Goal: Task Accomplishment & Management: Manage account settings

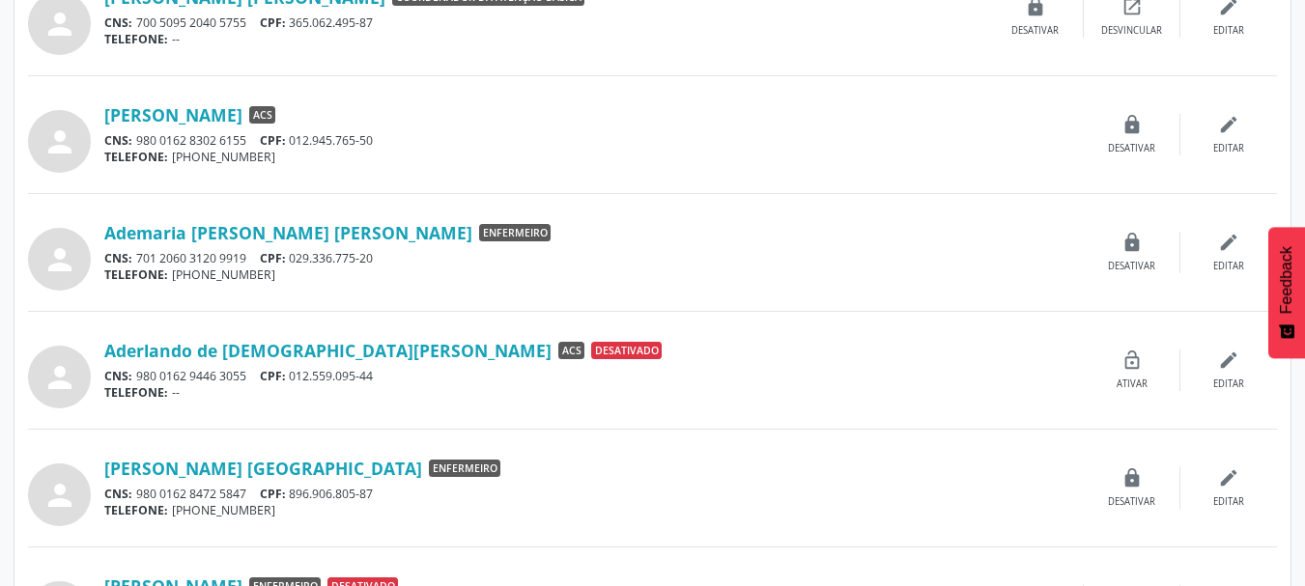
scroll to position [483, 0]
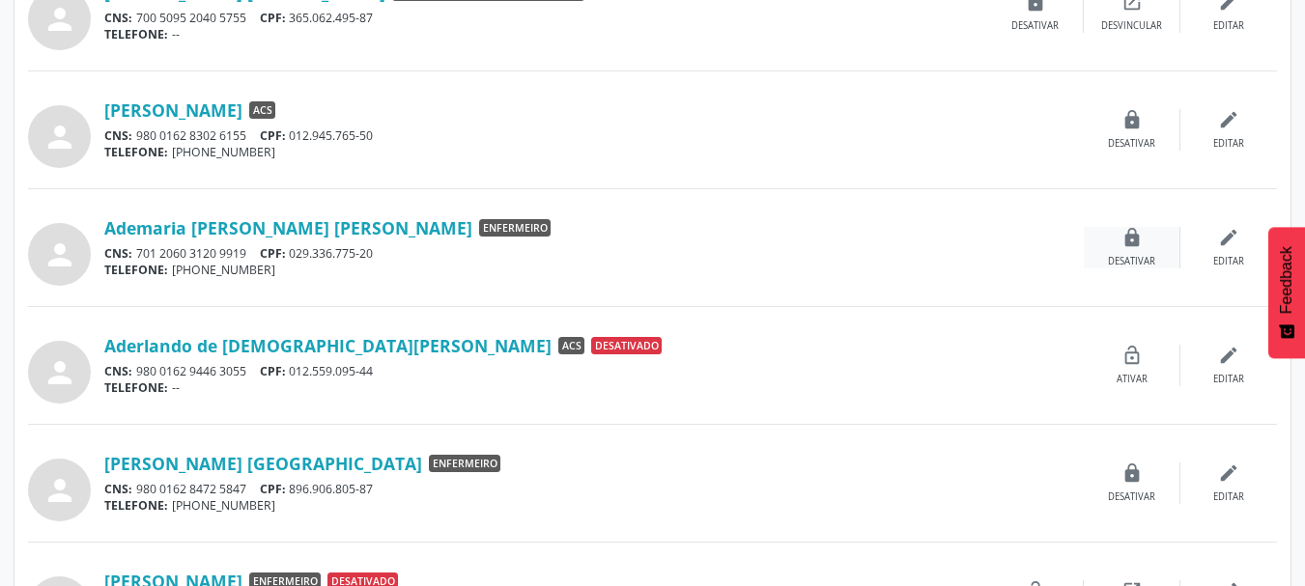
click at [1129, 237] on icon "lock" at bounding box center [1131, 237] width 21 height 21
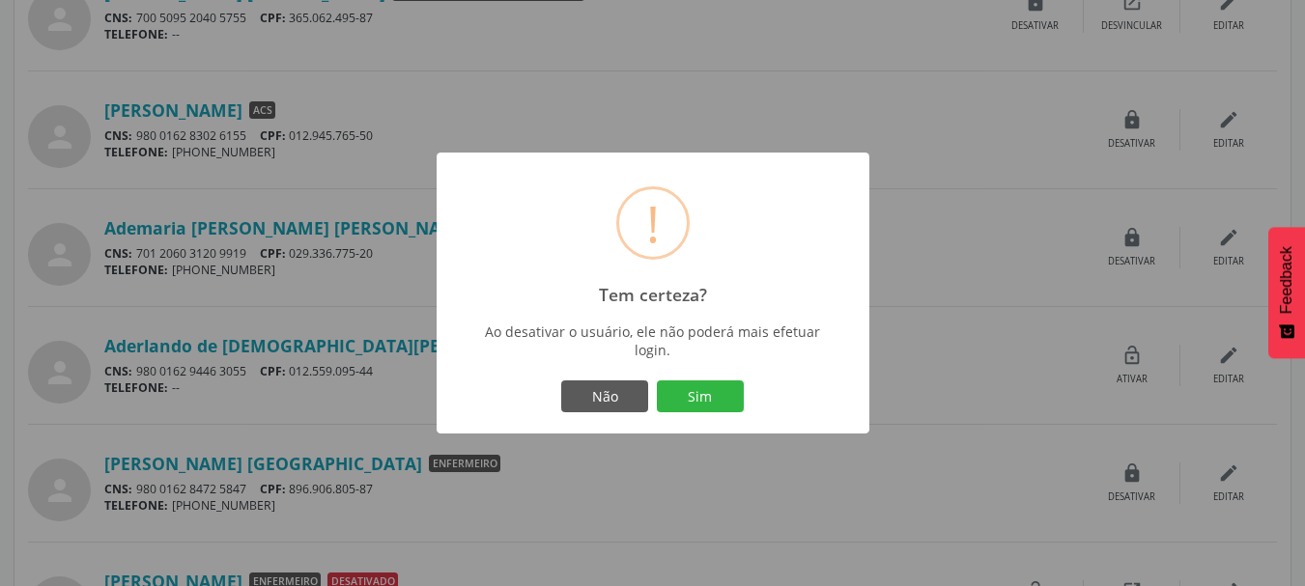
click at [671, 399] on button "Sim" at bounding box center [700, 397] width 87 height 33
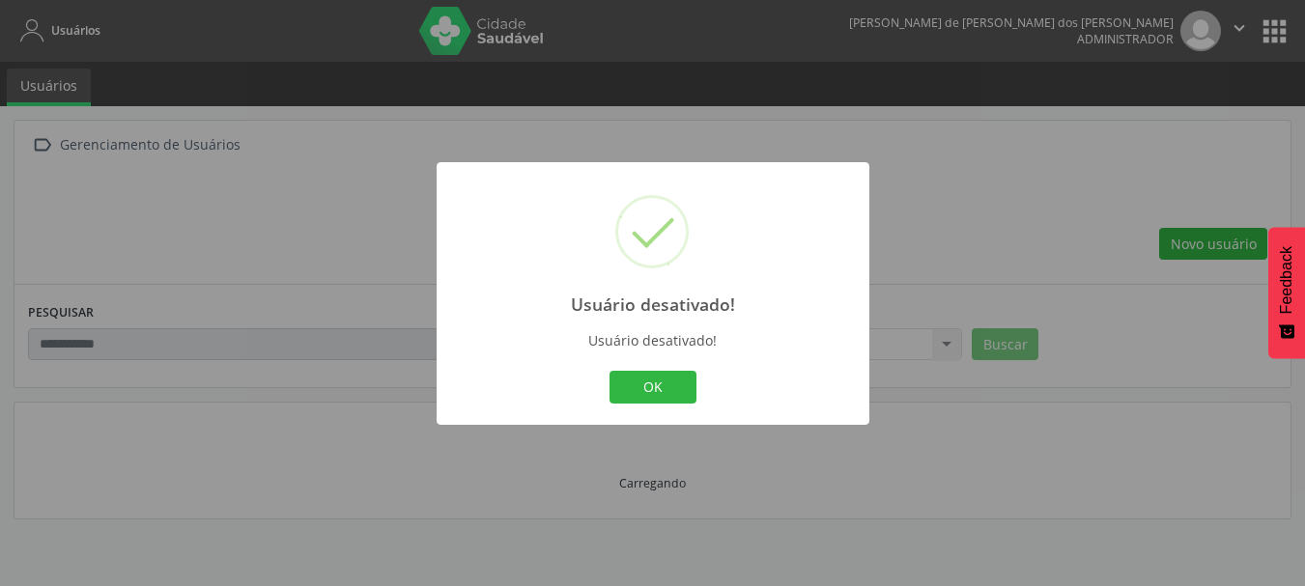
scroll to position [0, 0]
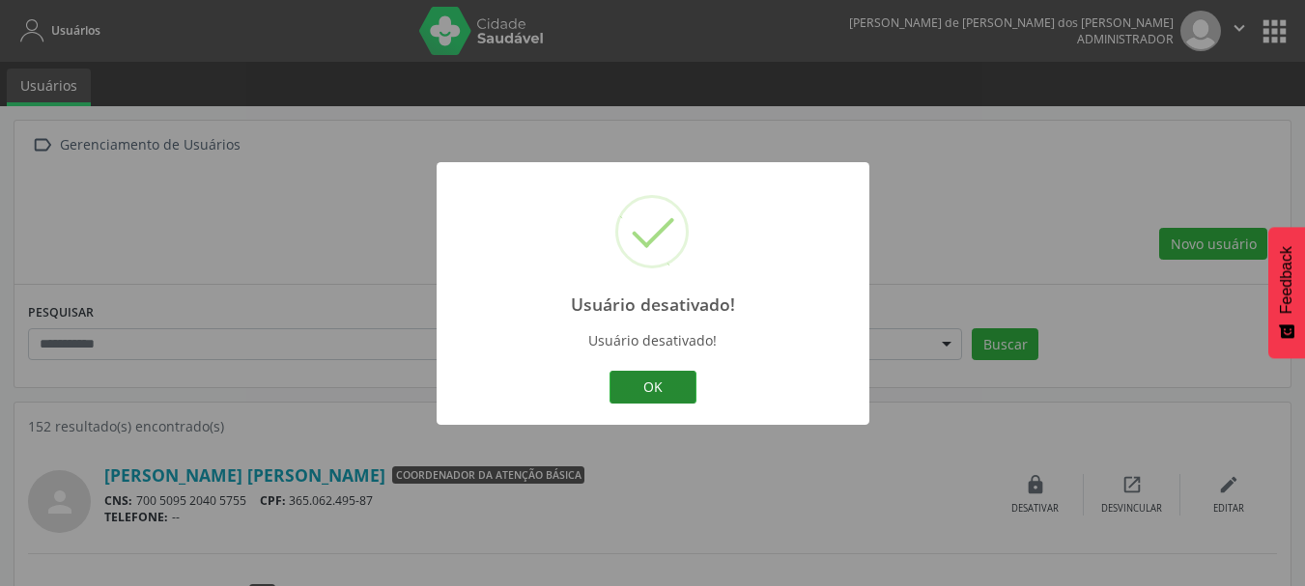
click at [684, 380] on button "OK" at bounding box center [652, 387] width 87 height 33
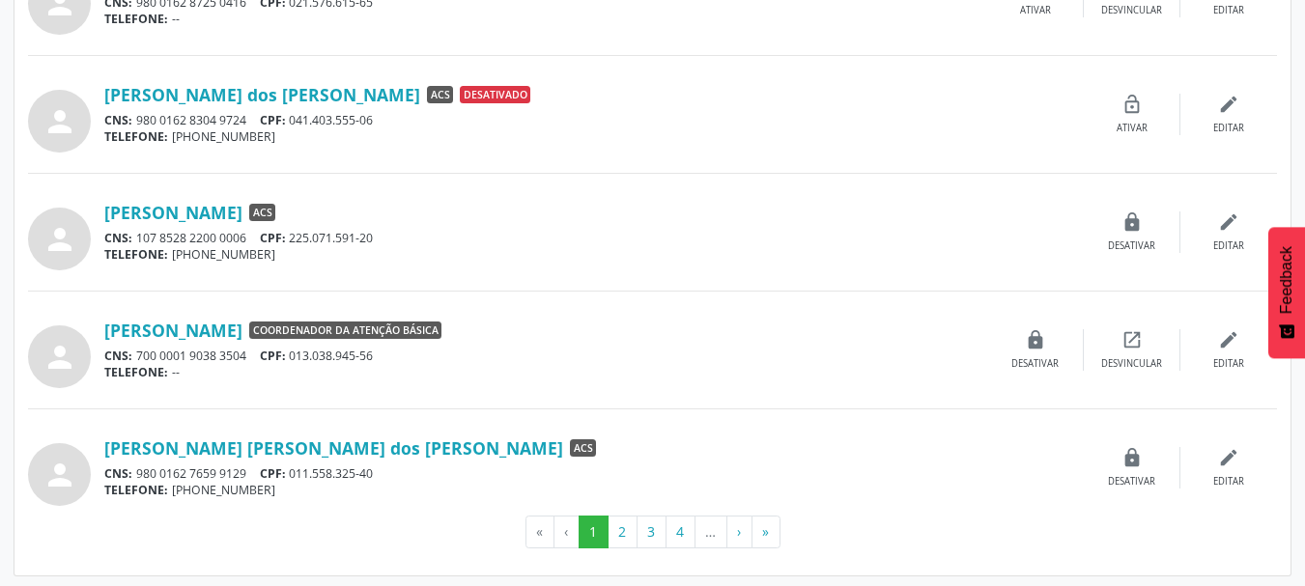
scroll to position [1681, 0]
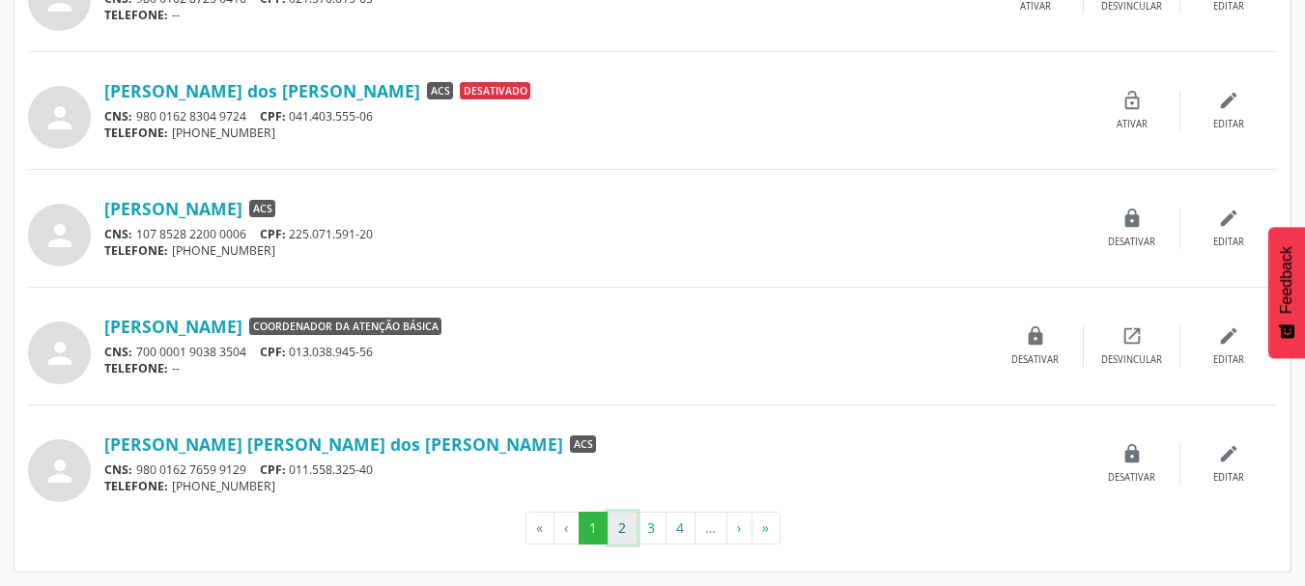
click at [624, 531] on button "2" at bounding box center [623, 528] width 30 height 33
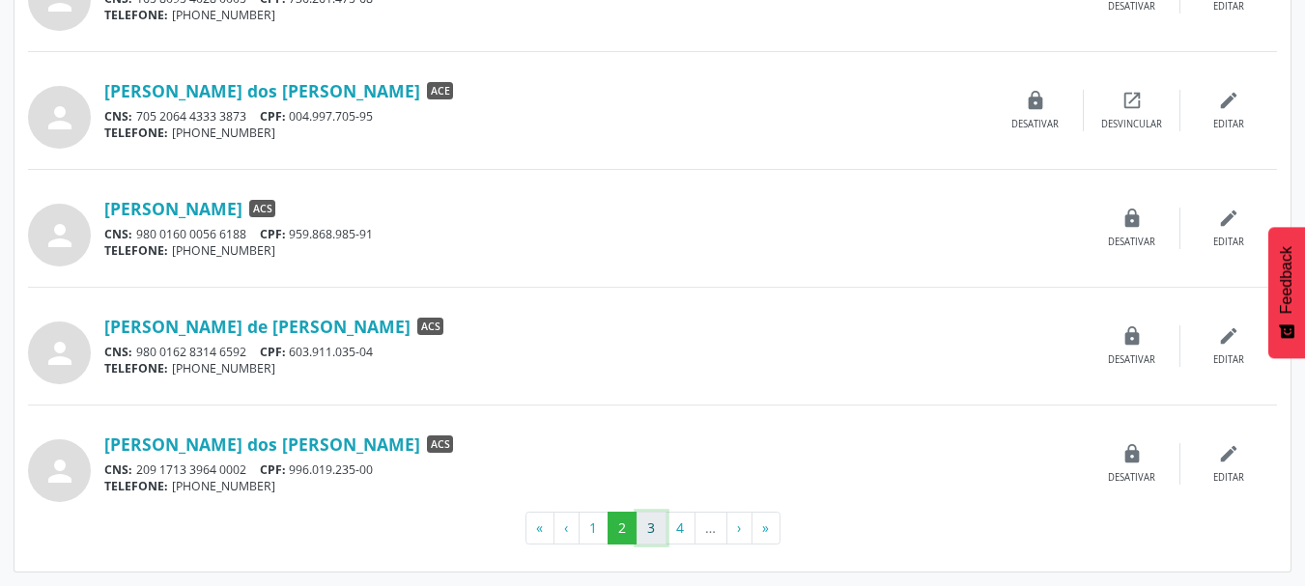
click at [650, 533] on button "3" at bounding box center [651, 528] width 30 height 33
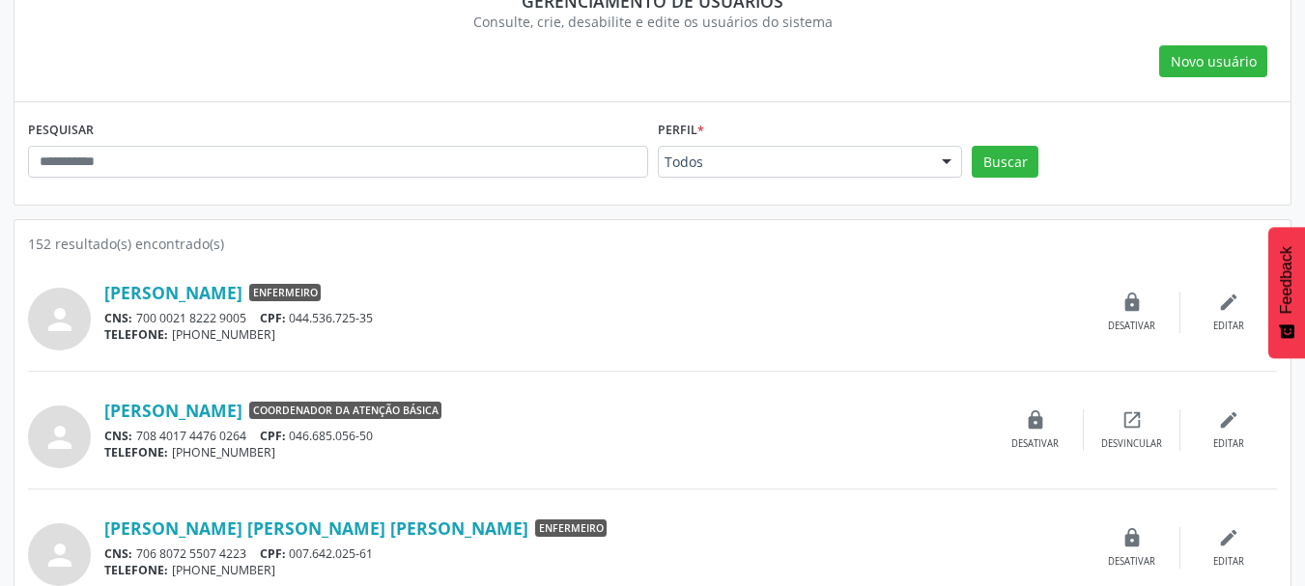
scroll to position [193, 0]
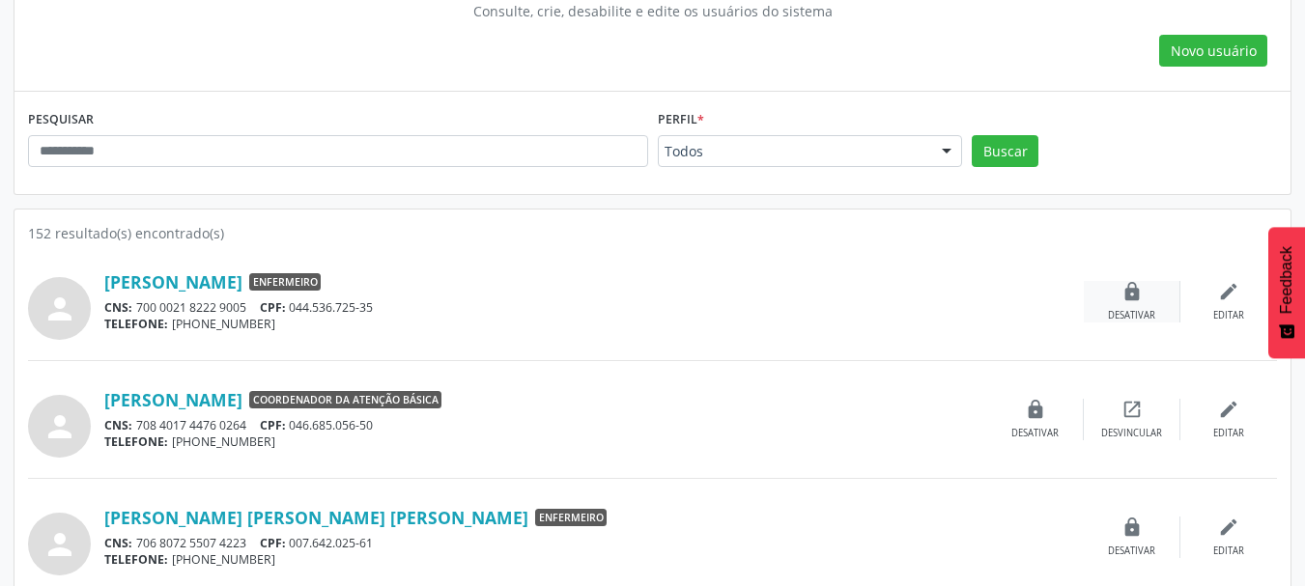
click at [1136, 286] on icon "lock" at bounding box center [1131, 291] width 21 height 21
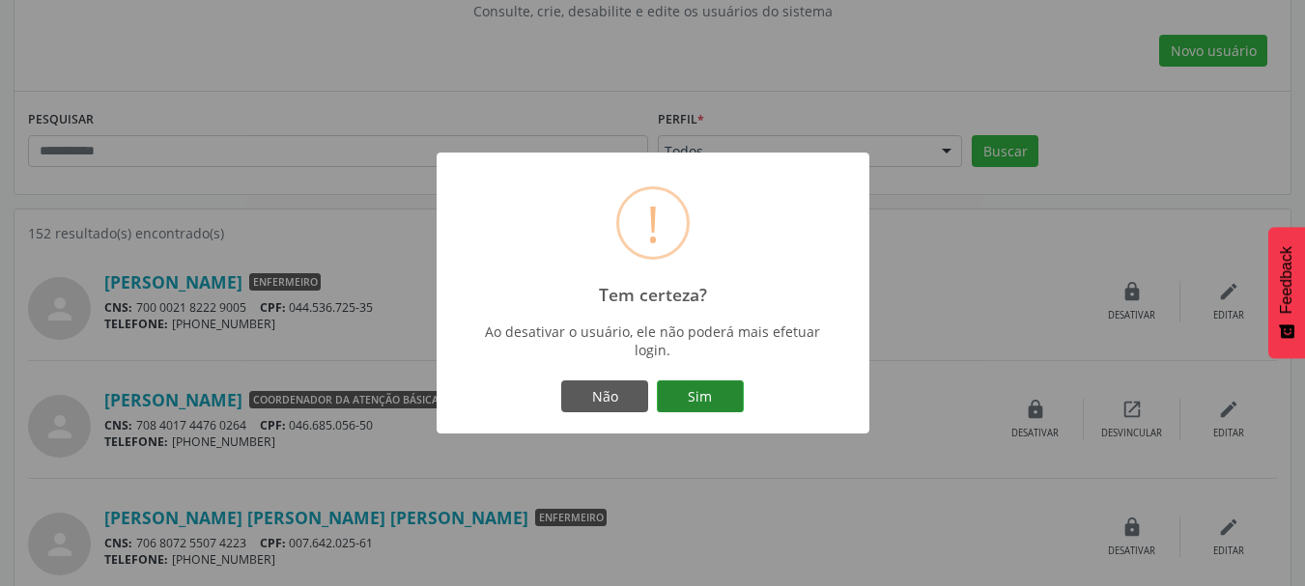
click at [715, 397] on button "Sim" at bounding box center [700, 397] width 87 height 33
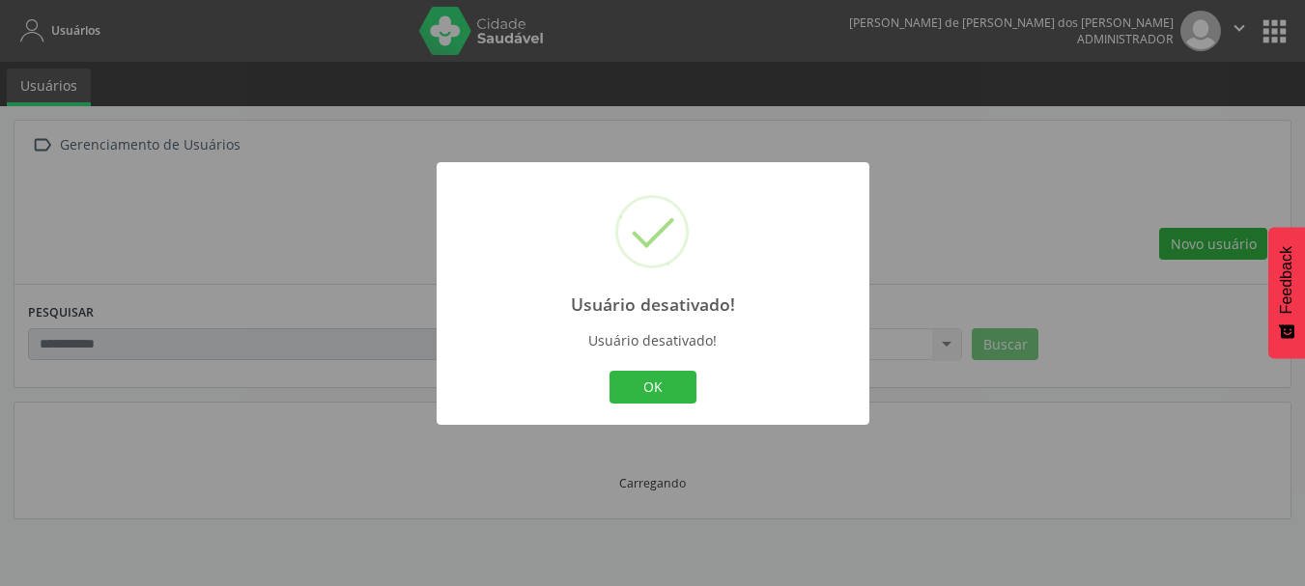
scroll to position [0, 0]
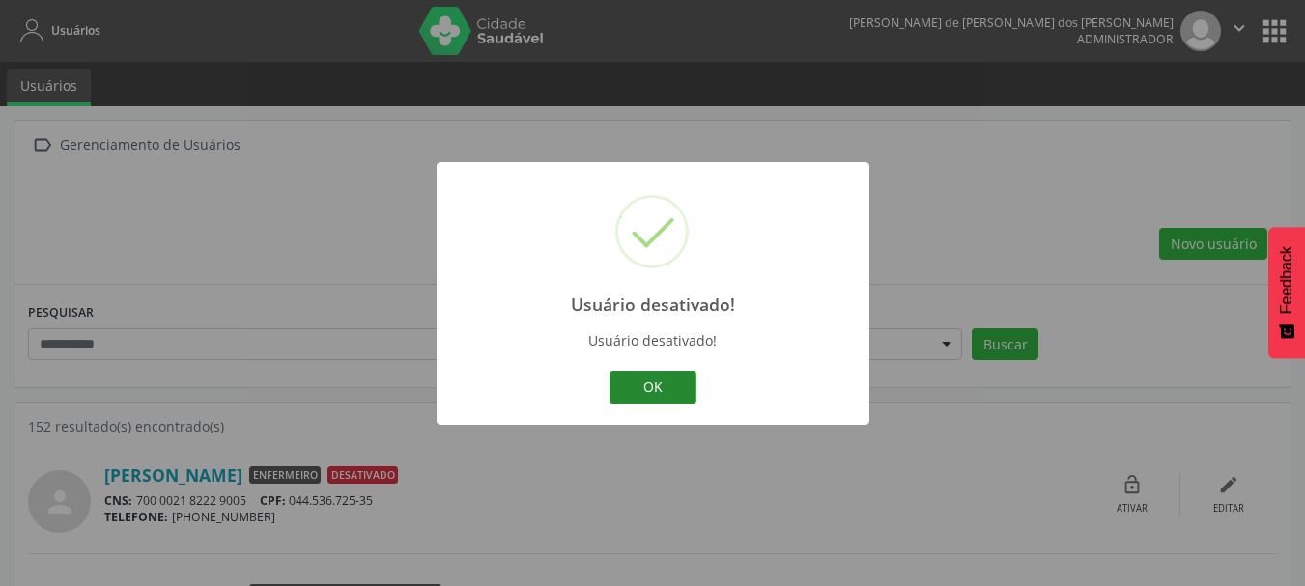
click at [682, 395] on button "OK" at bounding box center [652, 387] width 87 height 33
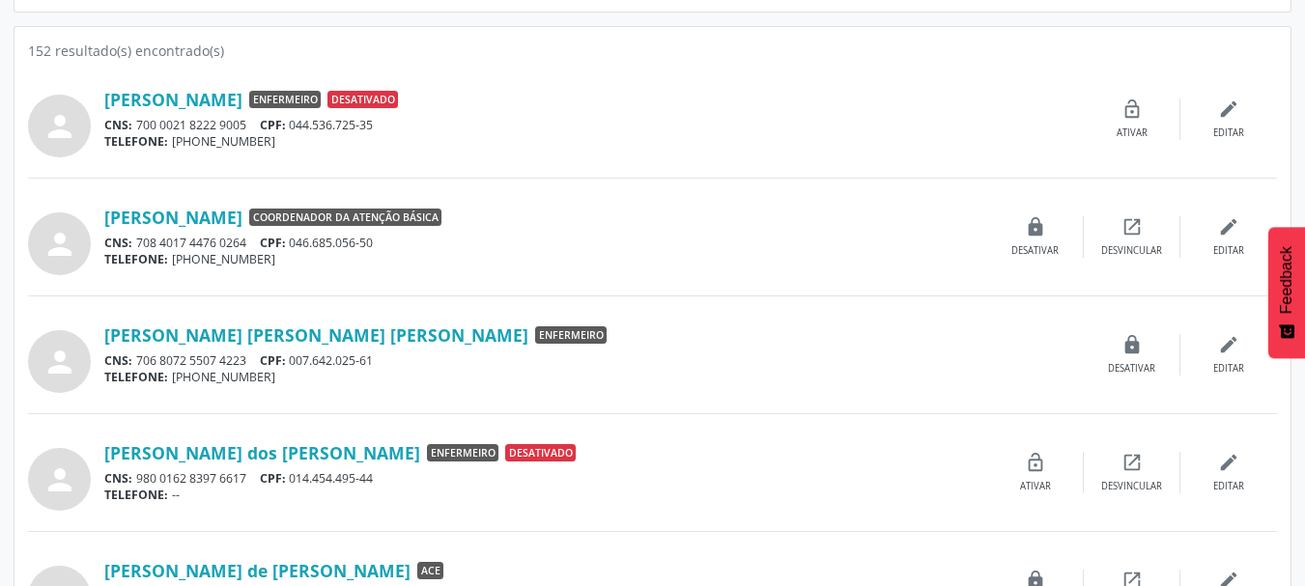
scroll to position [386, 0]
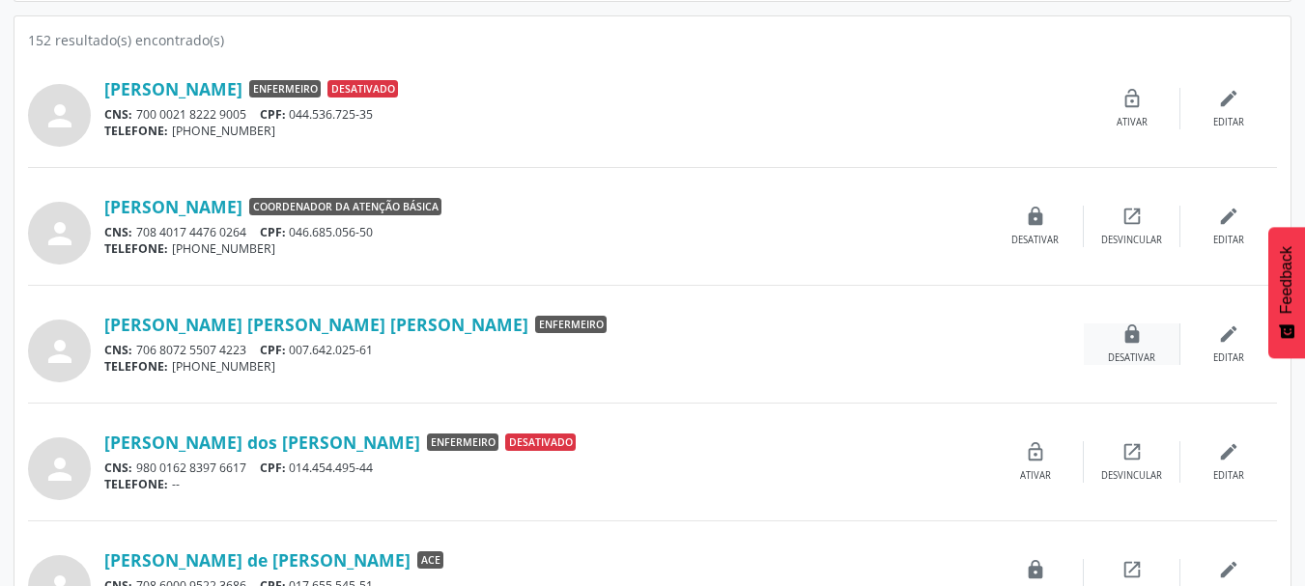
click at [1127, 342] on icon "lock" at bounding box center [1131, 334] width 21 height 21
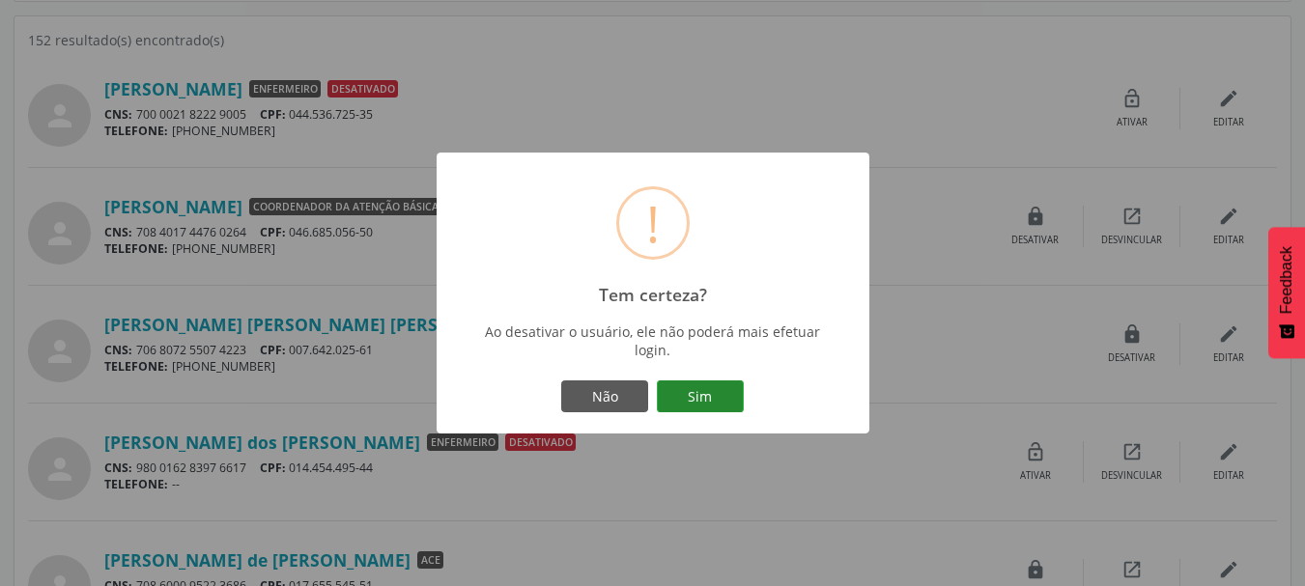
click at [721, 386] on button "Sim" at bounding box center [700, 397] width 87 height 33
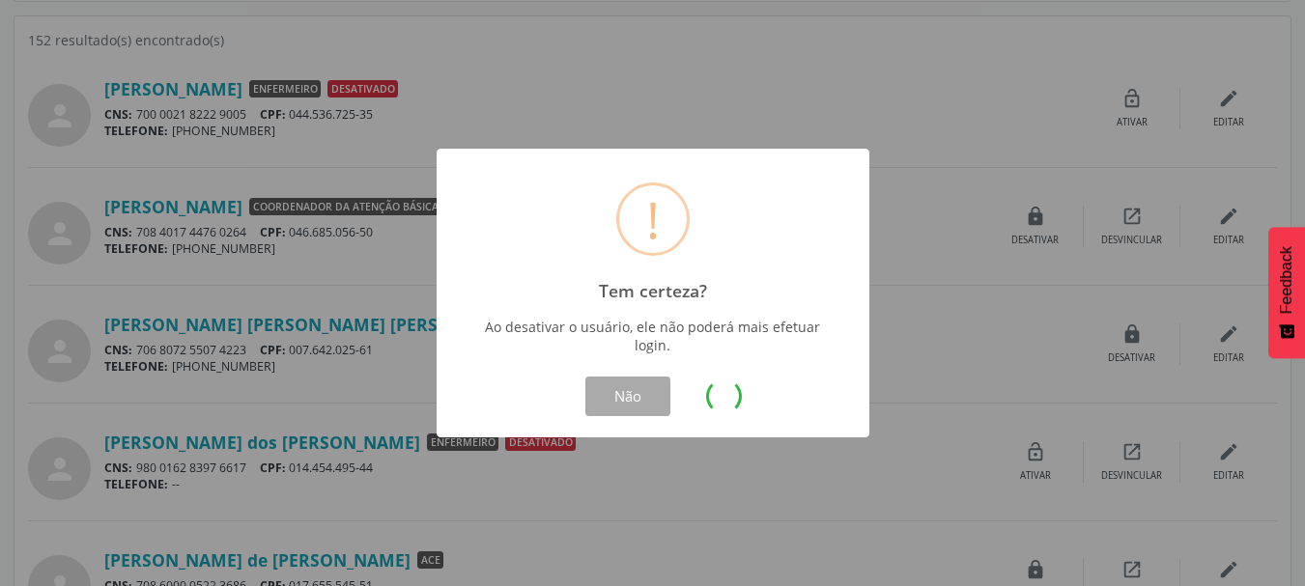
scroll to position [0, 0]
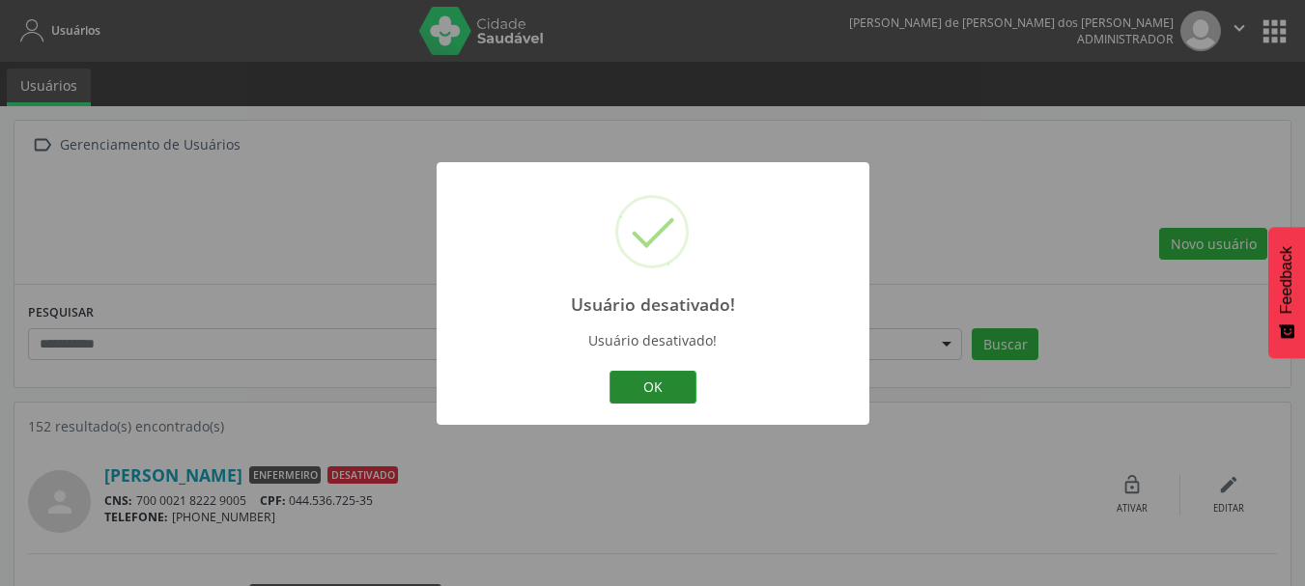
click at [679, 397] on button "OK" at bounding box center [652, 387] width 87 height 33
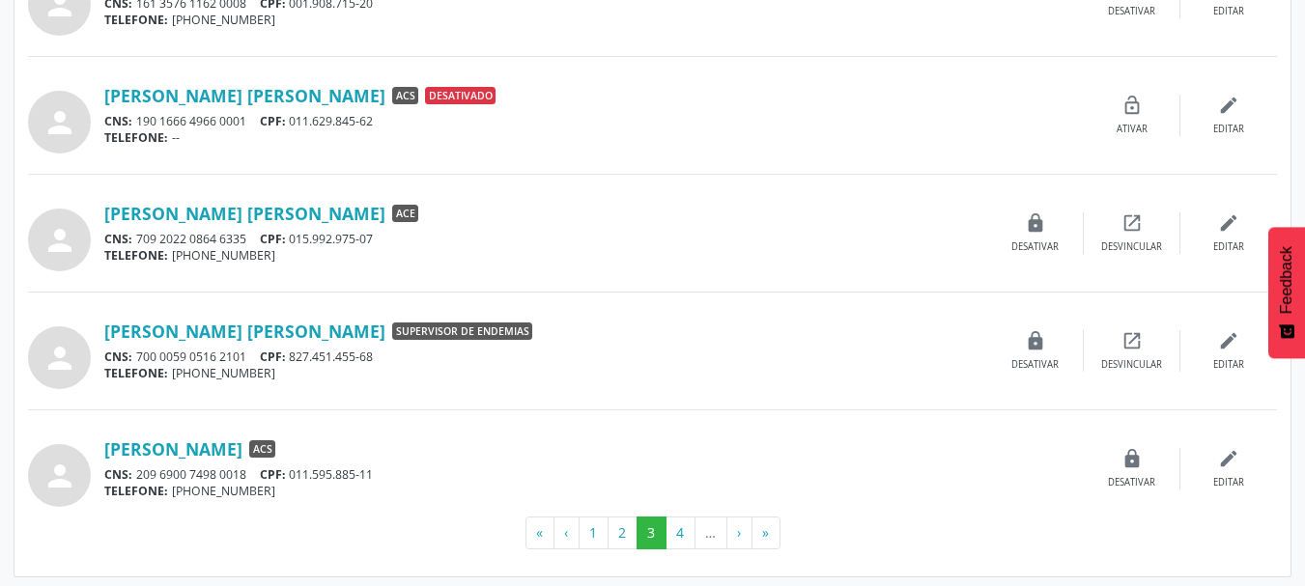
scroll to position [1681, 0]
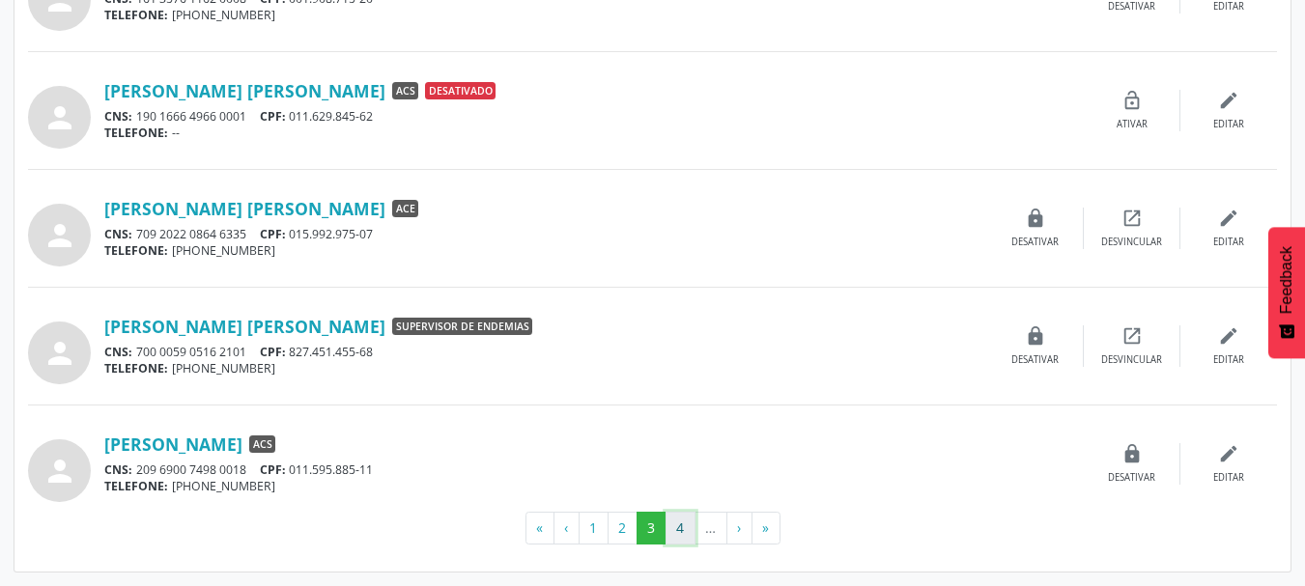
click at [677, 528] on button "4" at bounding box center [680, 528] width 30 height 33
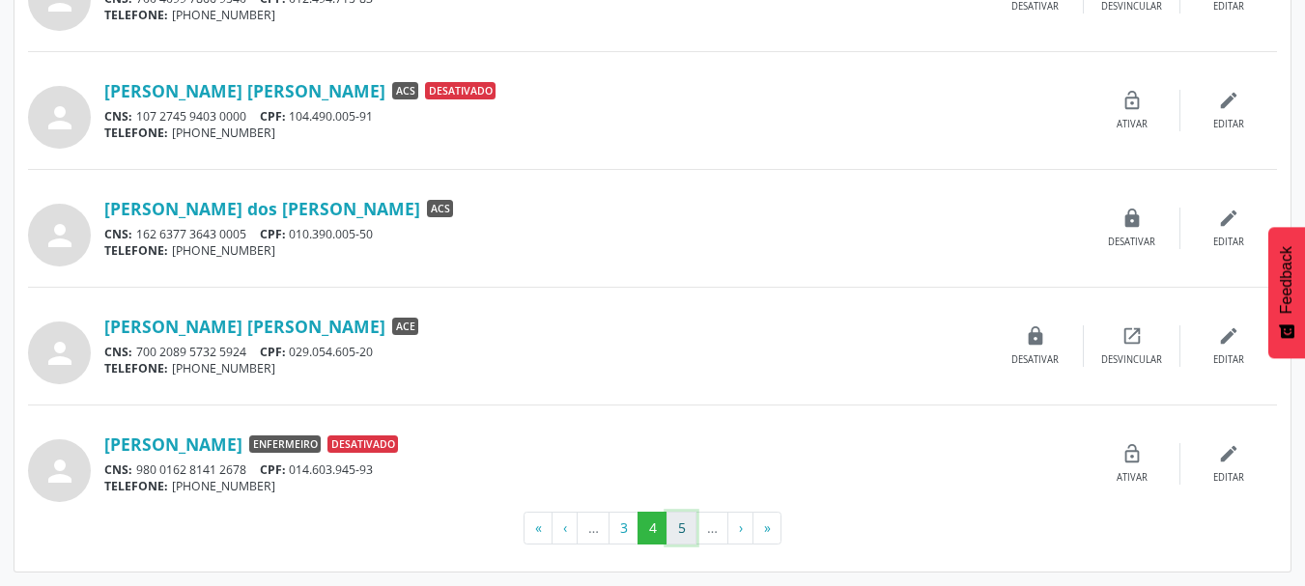
click at [679, 544] on button "5" at bounding box center [681, 528] width 30 height 33
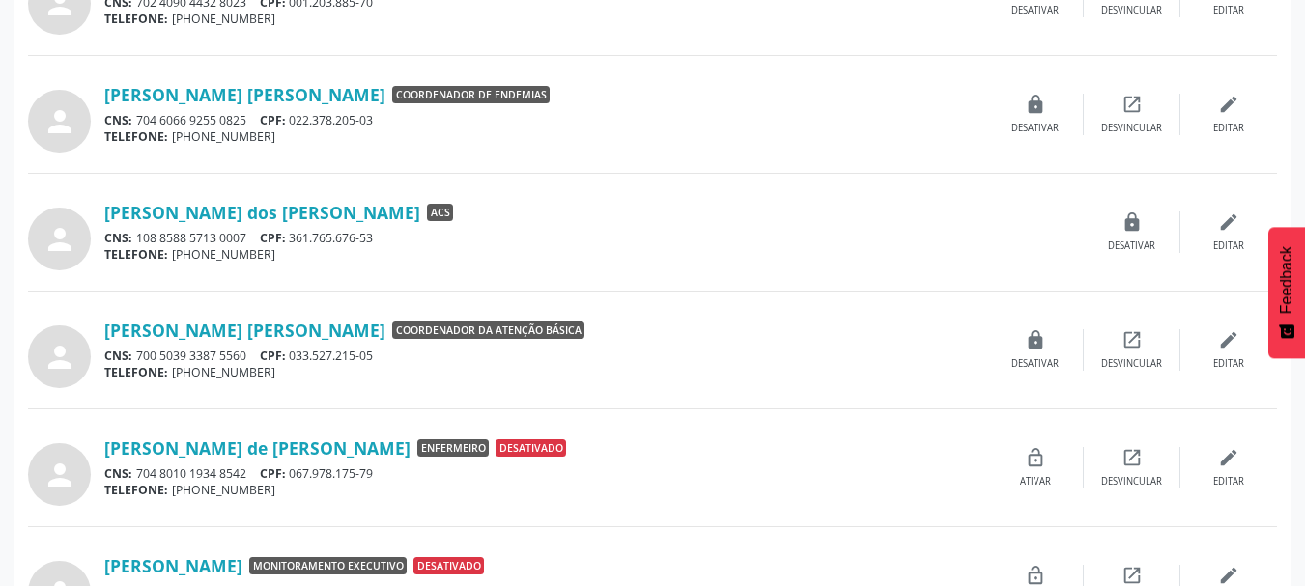
scroll to position [773, 0]
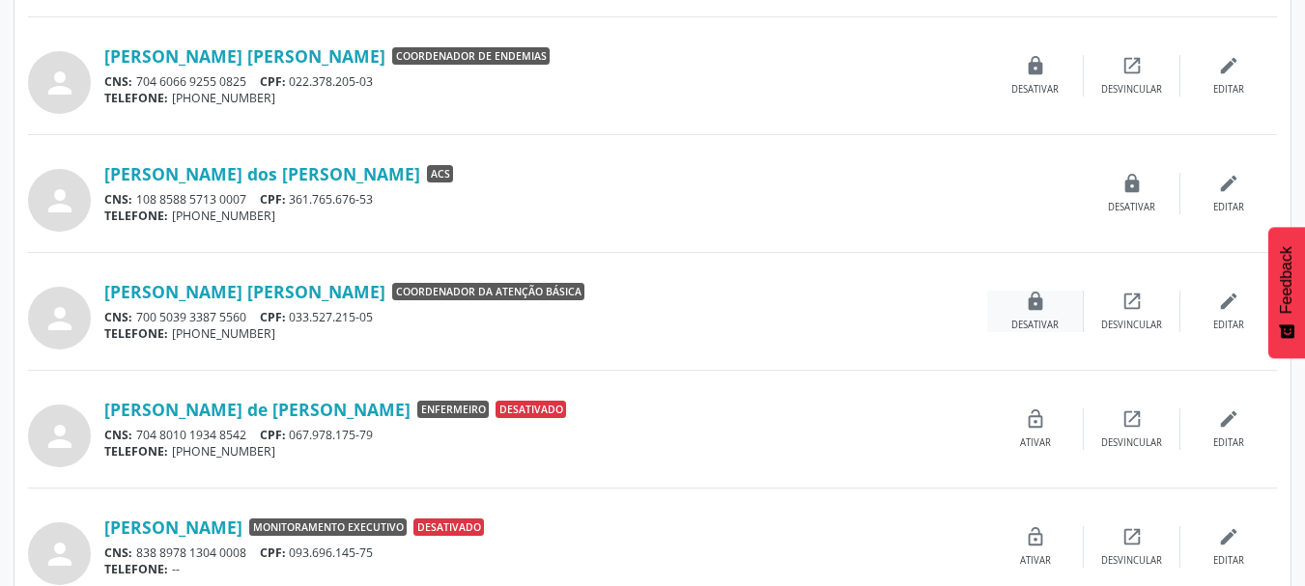
click at [1037, 291] on icon "lock" at bounding box center [1035, 301] width 21 height 21
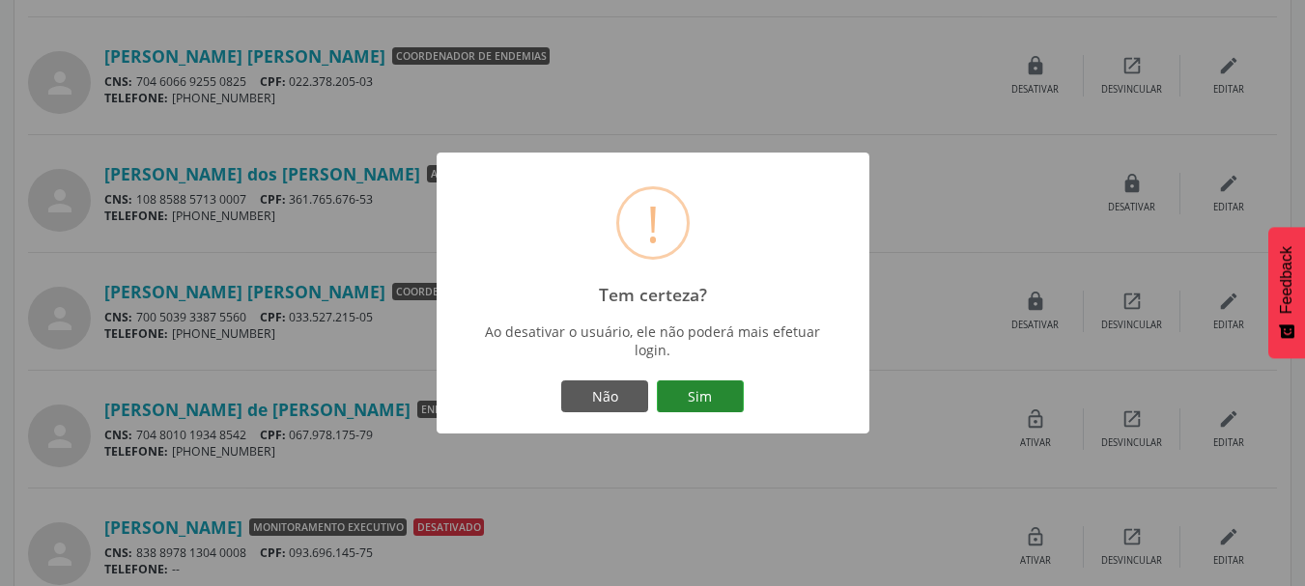
click at [718, 385] on button "Sim" at bounding box center [700, 397] width 87 height 33
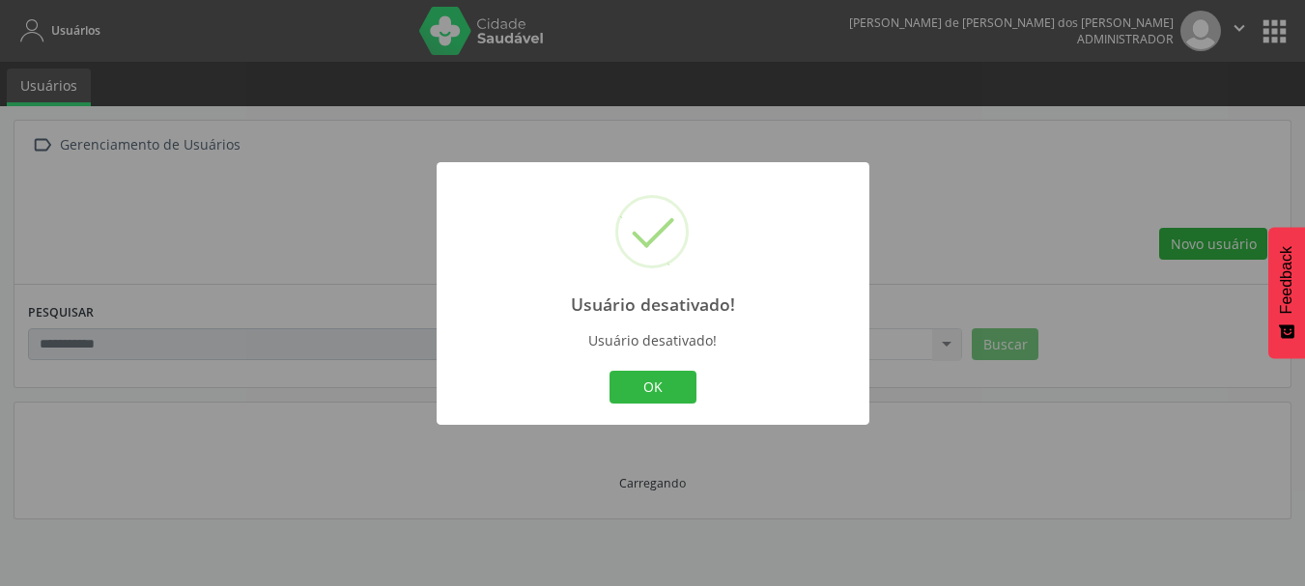
scroll to position [0, 0]
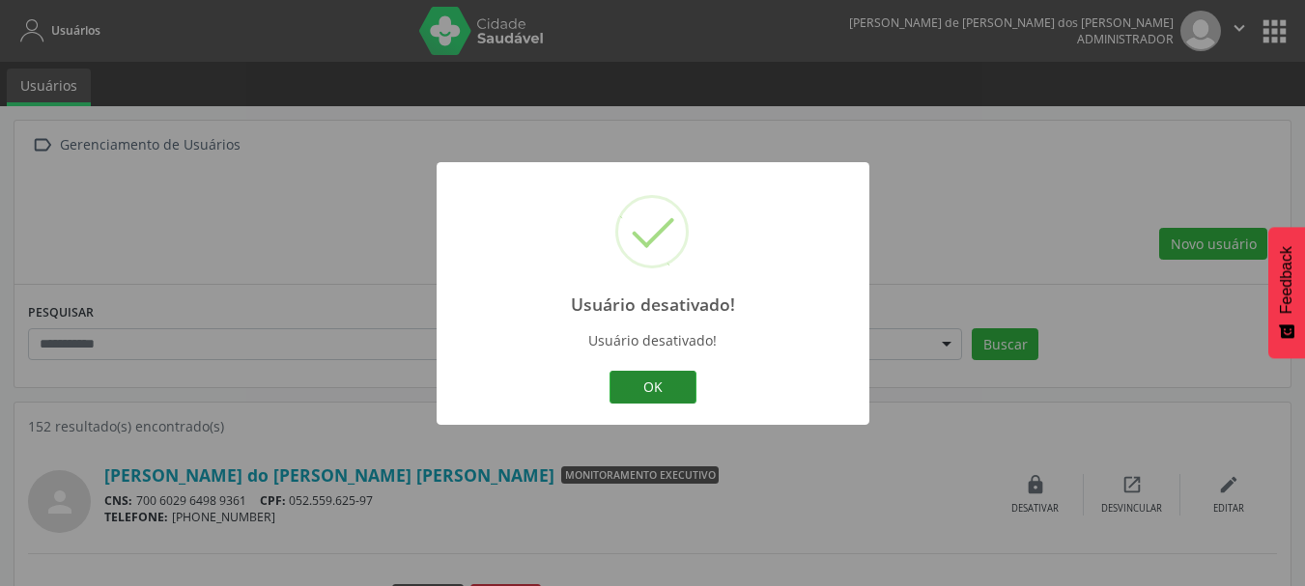
click at [653, 389] on button "OK" at bounding box center [652, 387] width 87 height 33
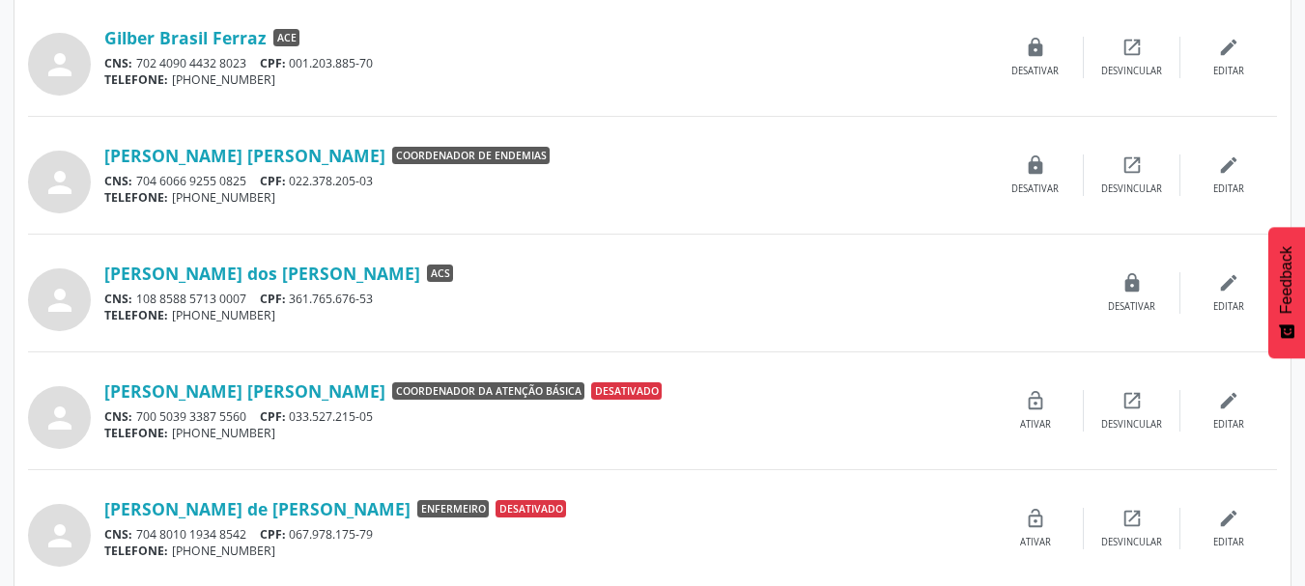
scroll to position [676, 0]
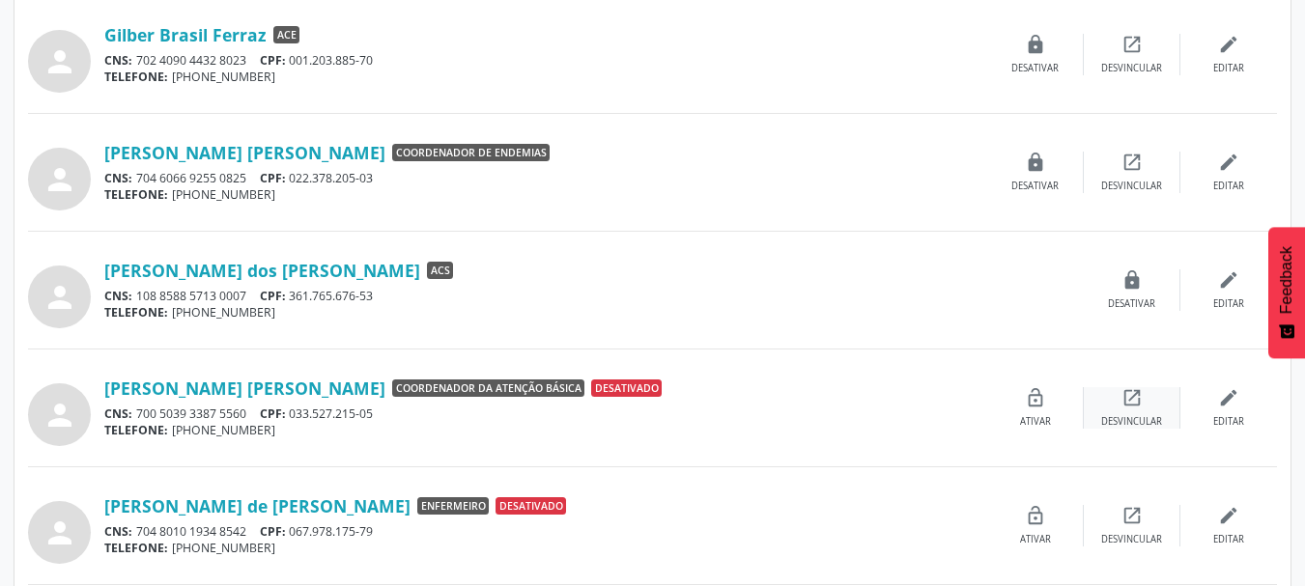
click at [1137, 410] on div "open_in_new Desvincular" at bounding box center [1132, 408] width 97 height 42
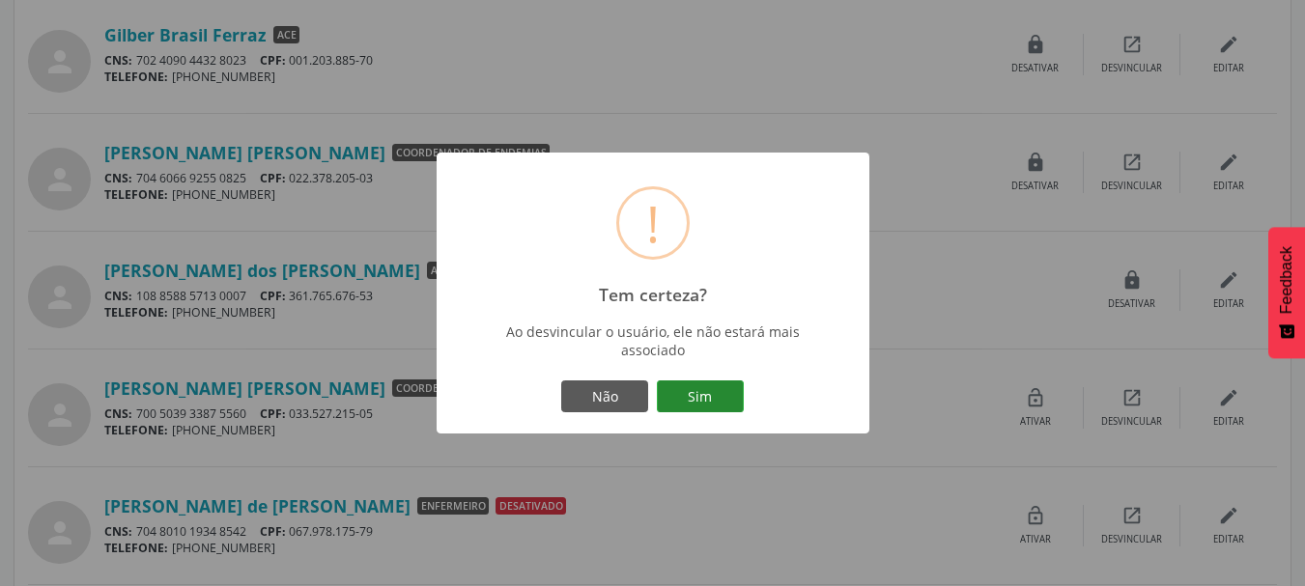
click at [721, 388] on button "Sim" at bounding box center [700, 397] width 87 height 33
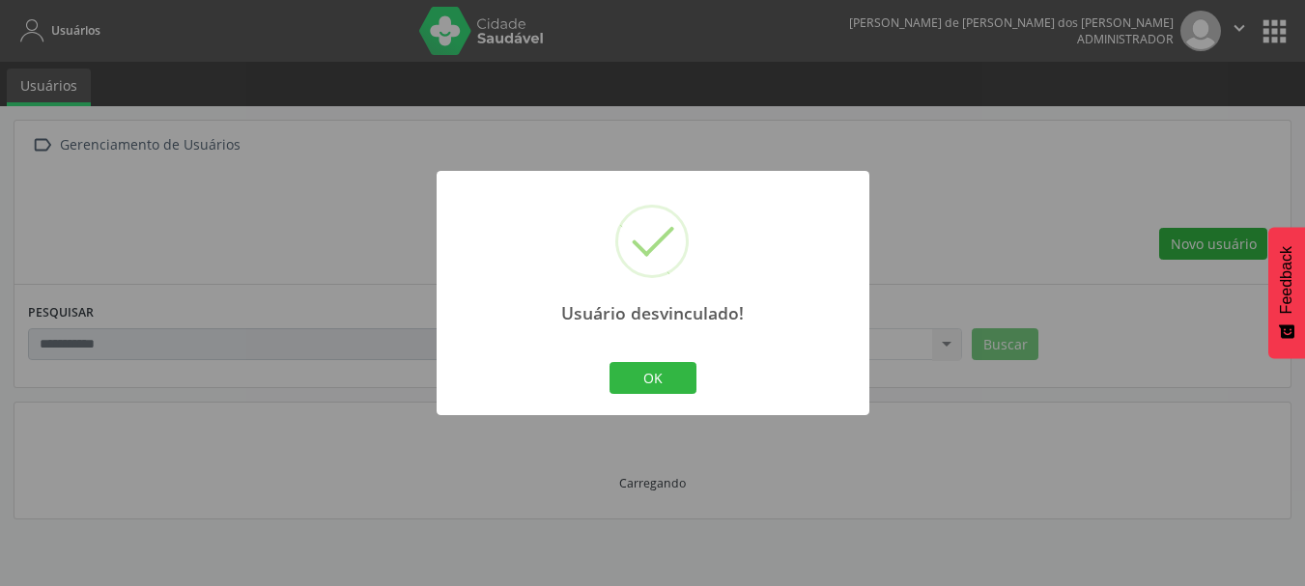
scroll to position [0, 0]
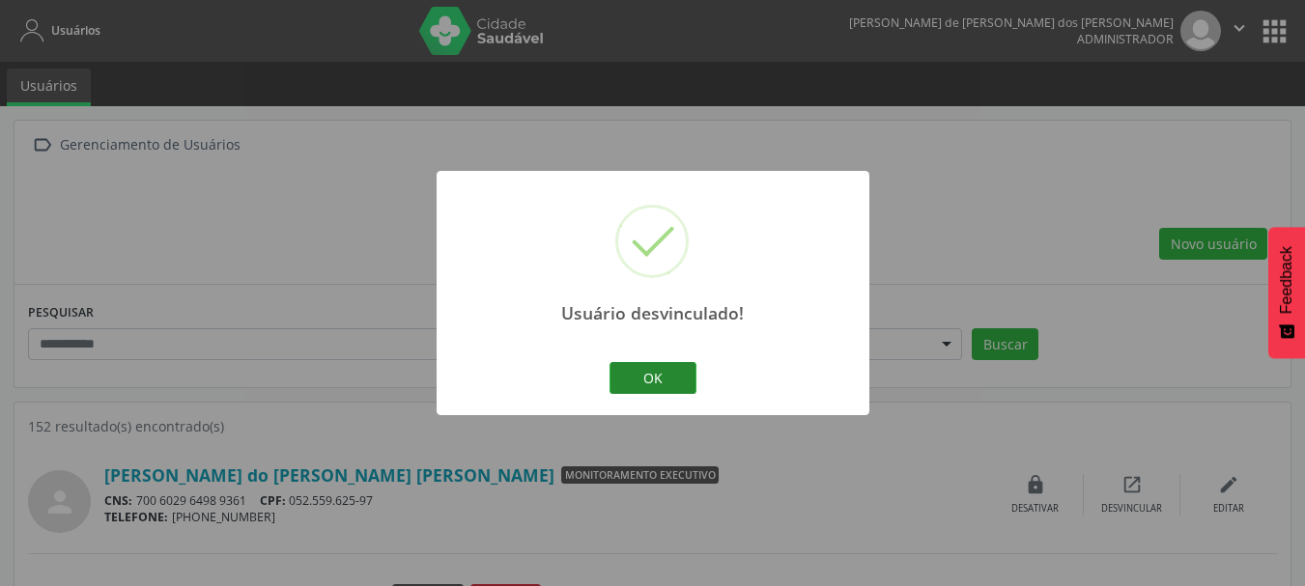
click at [673, 382] on button "OK" at bounding box center [652, 378] width 87 height 33
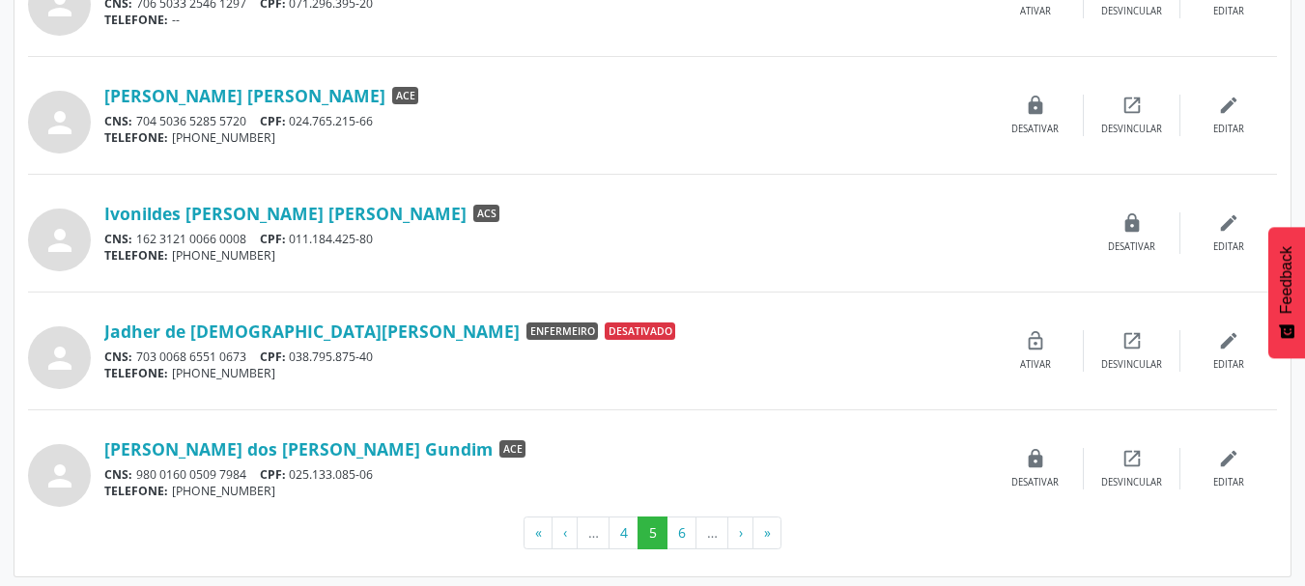
scroll to position [1681, 0]
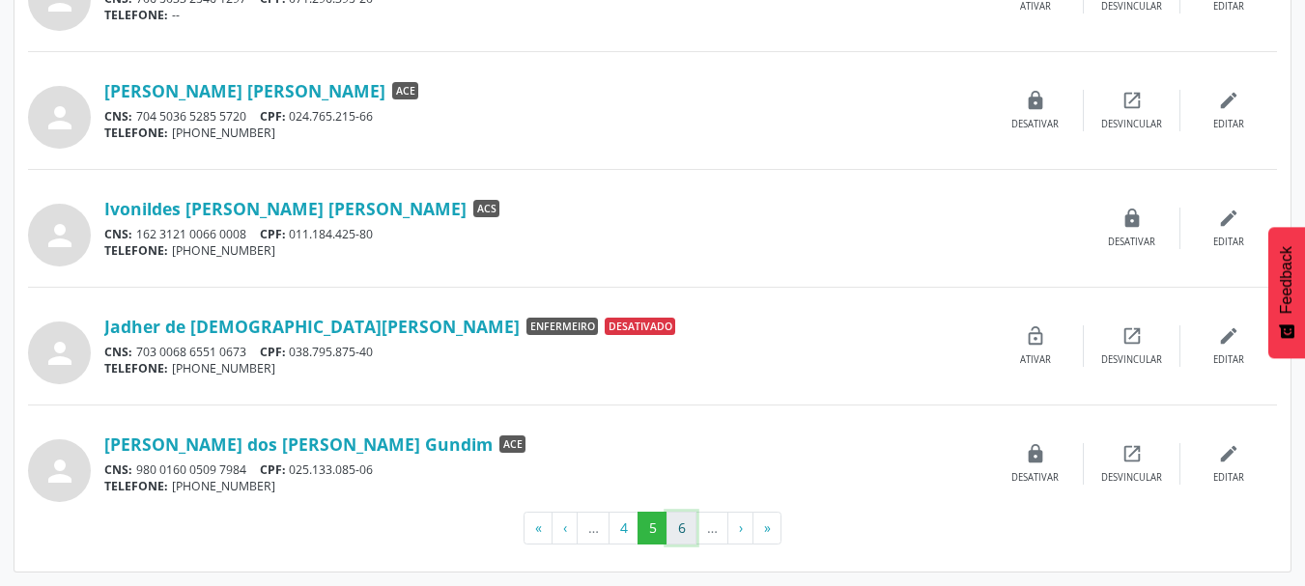
click at [683, 531] on button "6" at bounding box center [681, 528] width 30 height 33
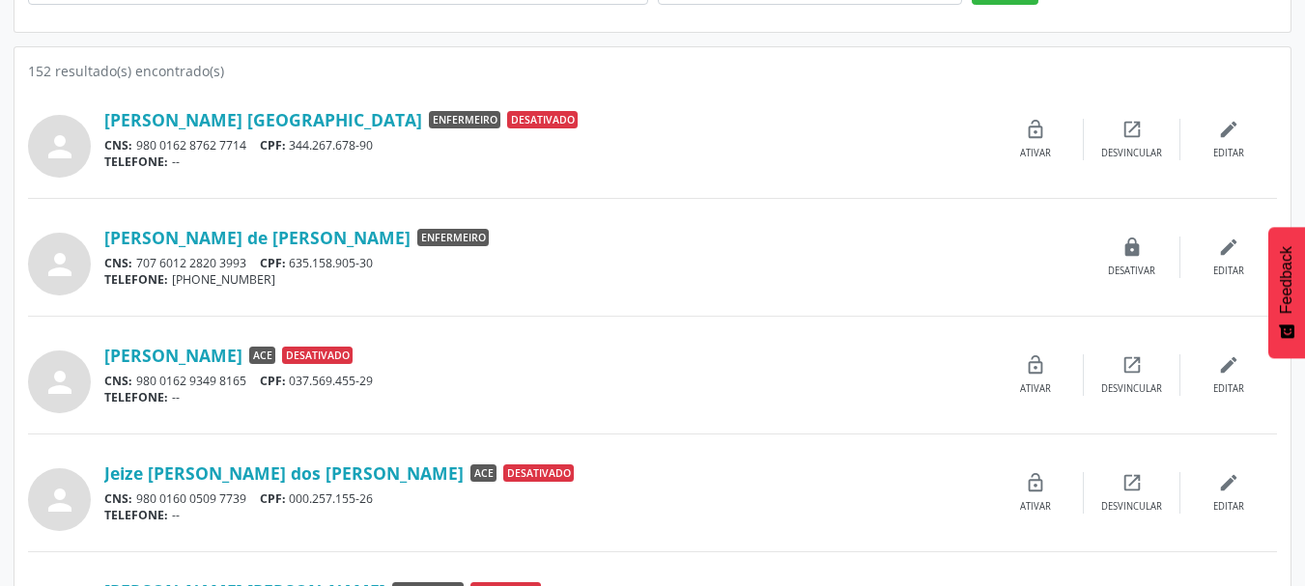
scroll to position [386, 0]
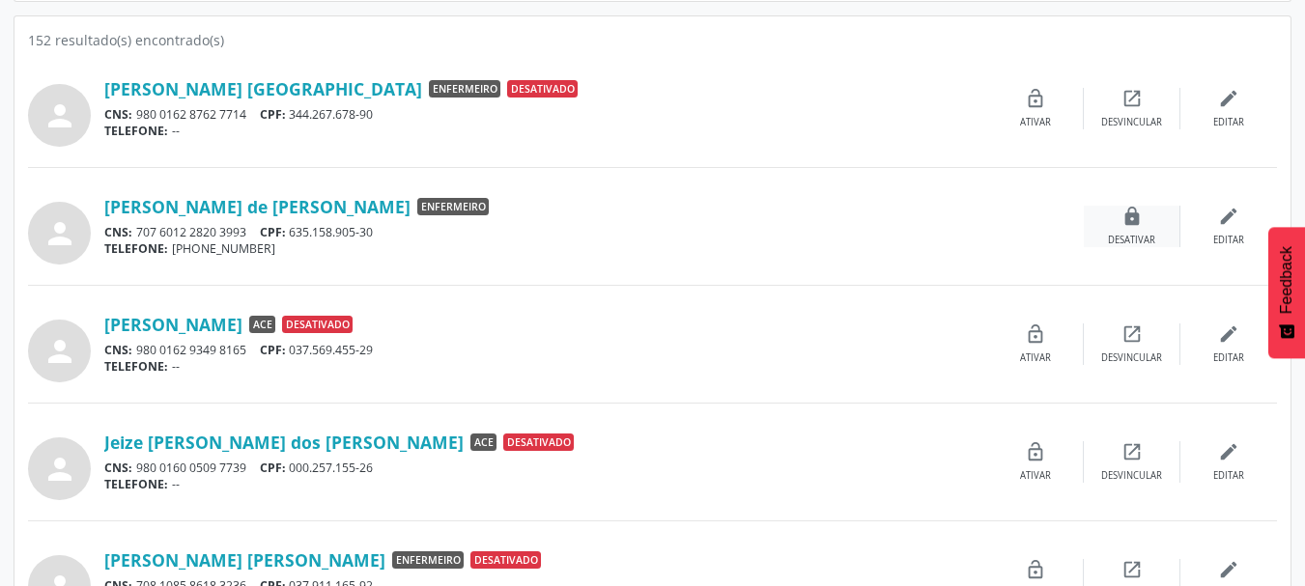
click at [1125, 229] on div "lock Desativar" at bounding box center [1132, 227] width 97 height 42
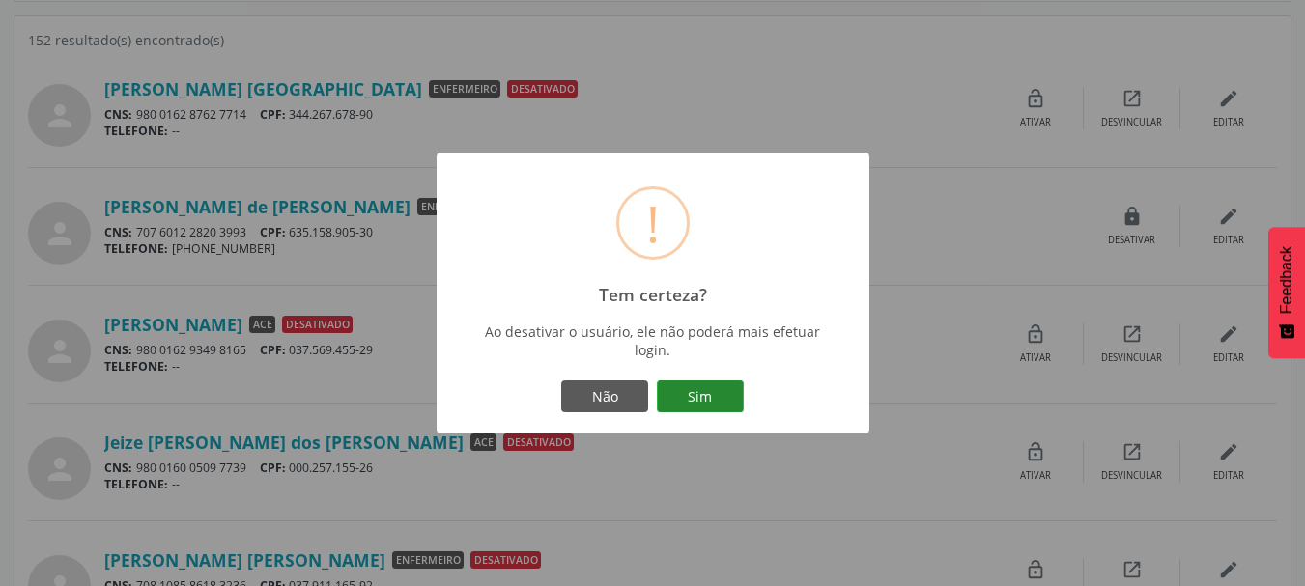
click at [687, 410] on button "Sim" at bounding box center [700, 397] width 87 height 33
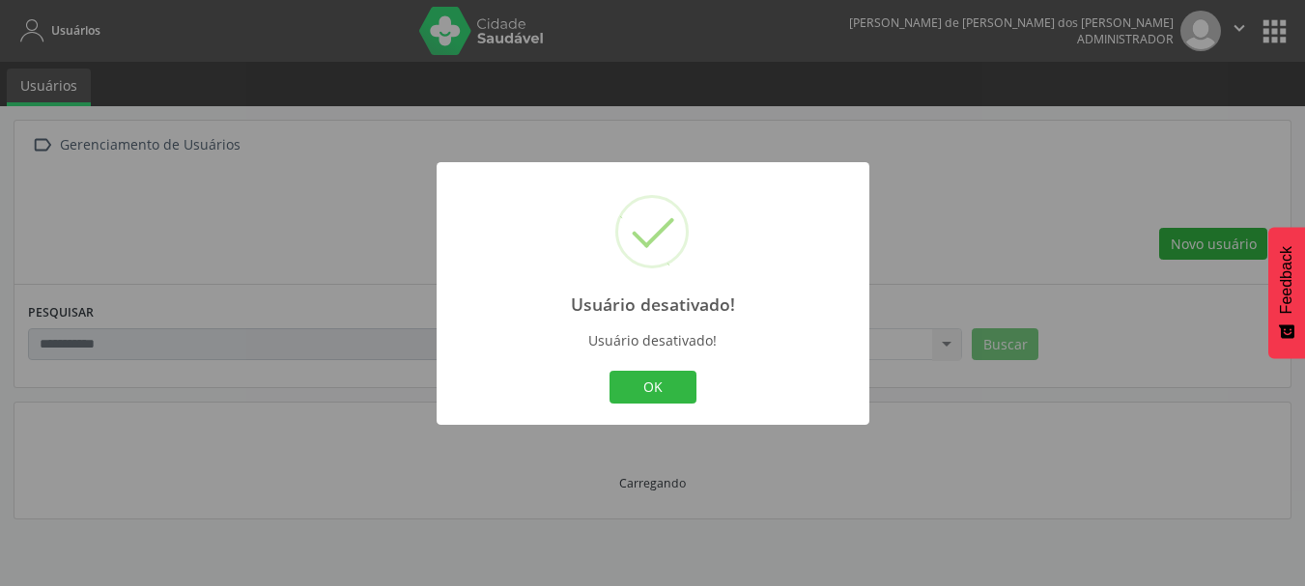
scroll to position [0, 0]
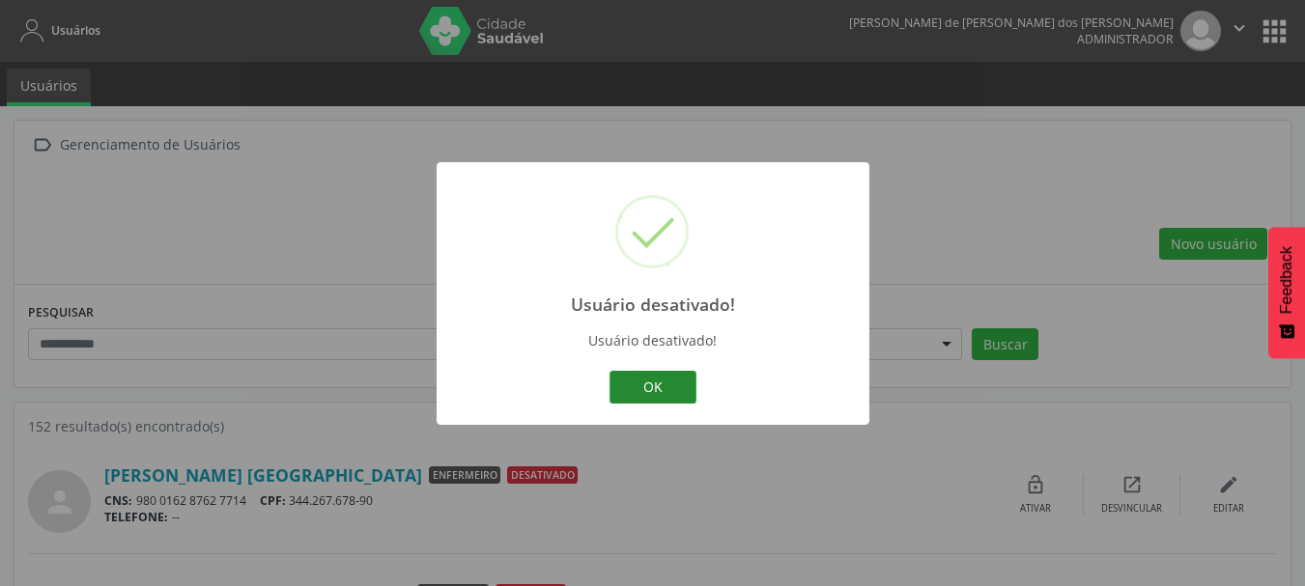
click at [656, 387] on button "OK" at bounding box center [652, 387] width 87 height 33
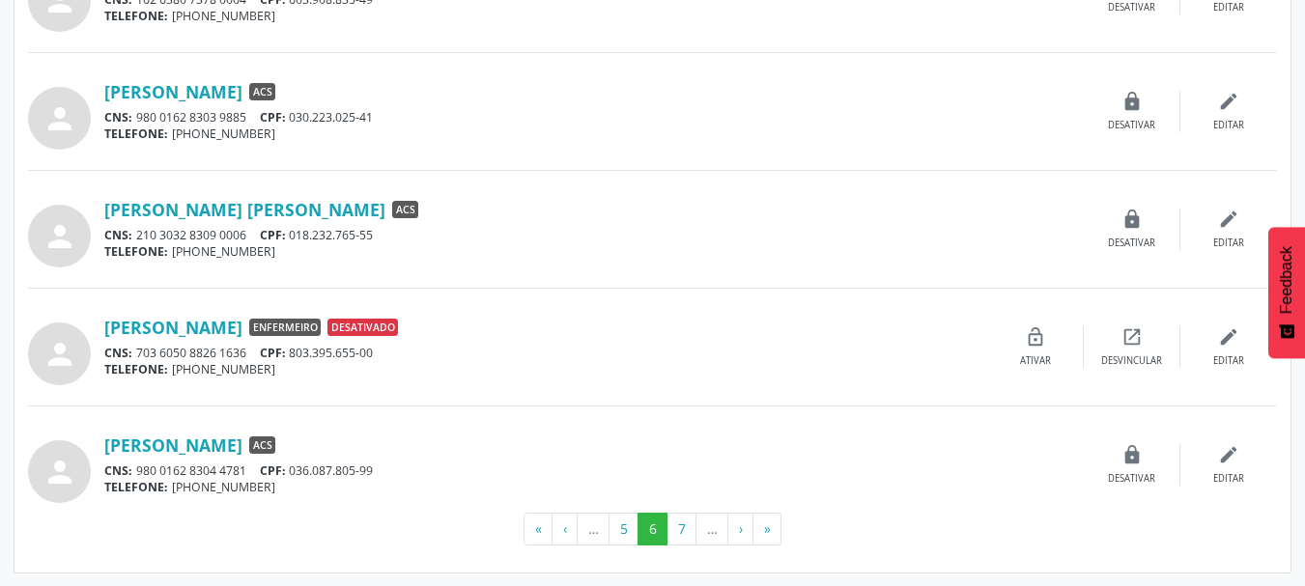
scroll to position [1681, 0]
click at [687, 528] on button "7" at bounding box center [681, 528] width 30 height 33
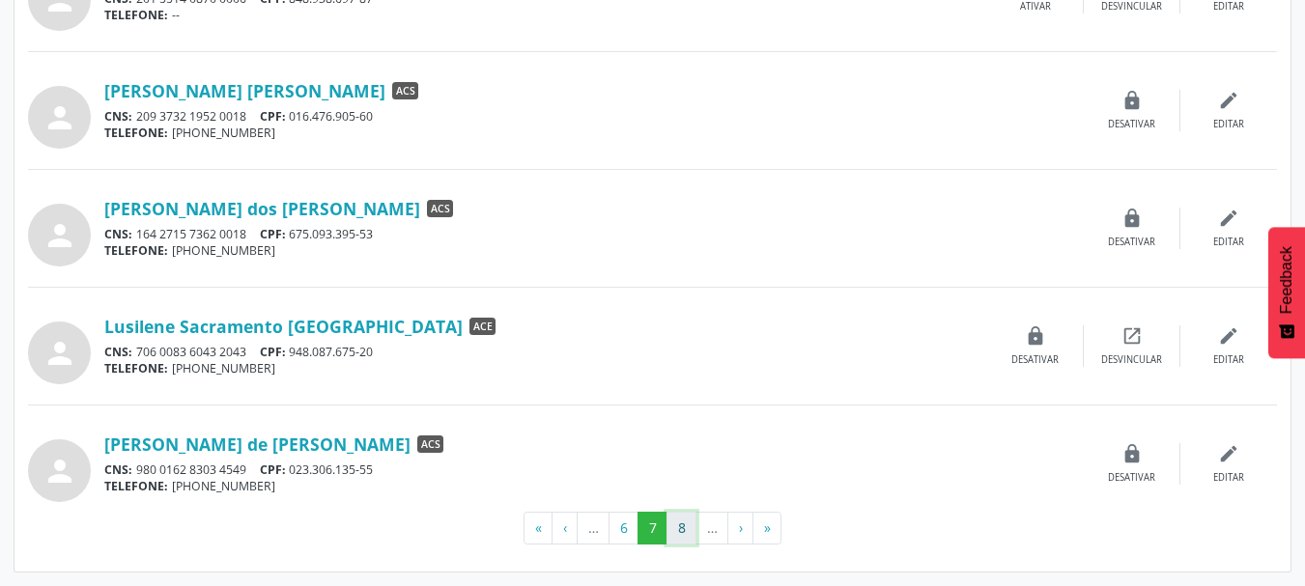
click at [686, 524] on button "8" at bounding box center [681, 528] width 30 height 33
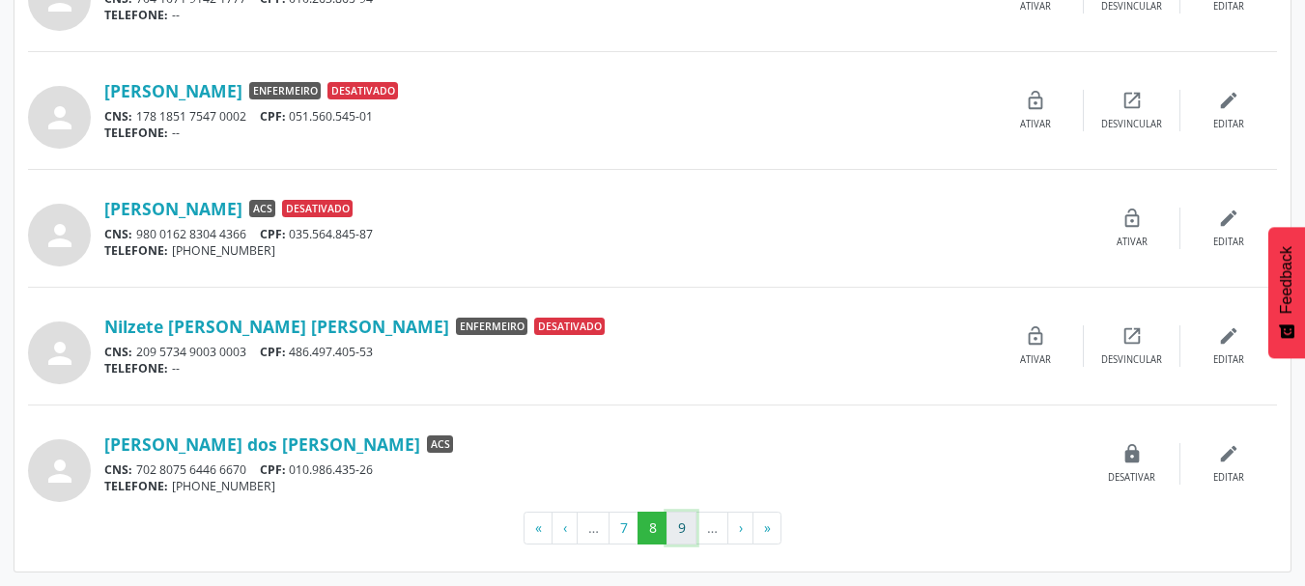
click at [679, 532] on button "9" at bounding box center [681, 528] width 30 height 33
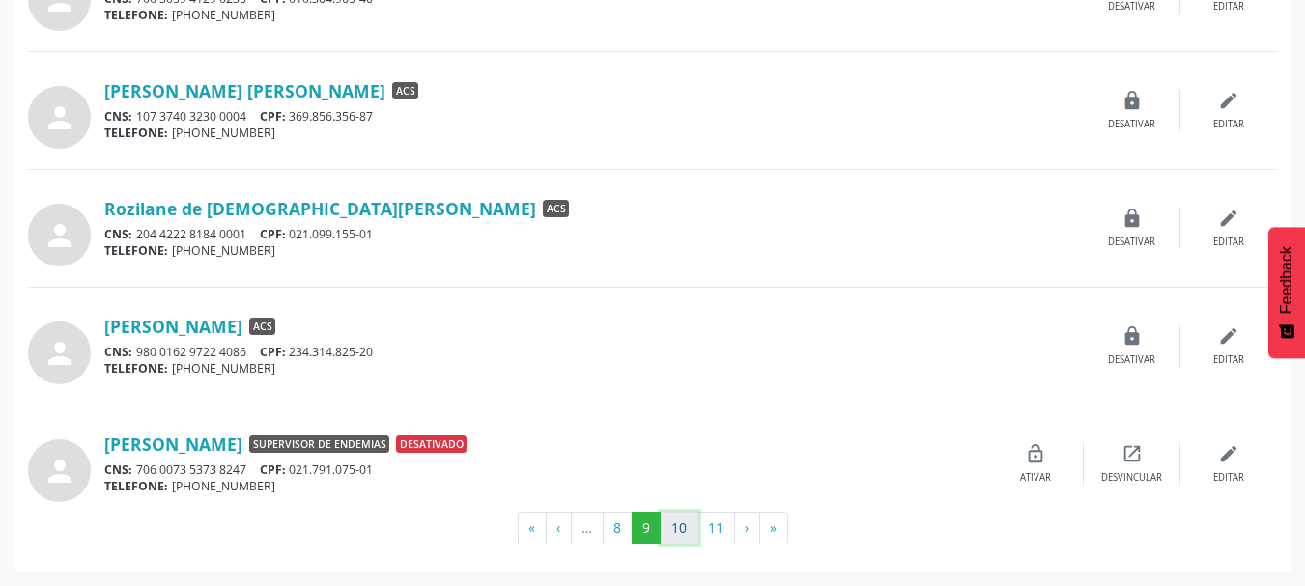
click at [676, 533] on button "10" at bounding box center [680, 528] width 38 height 33
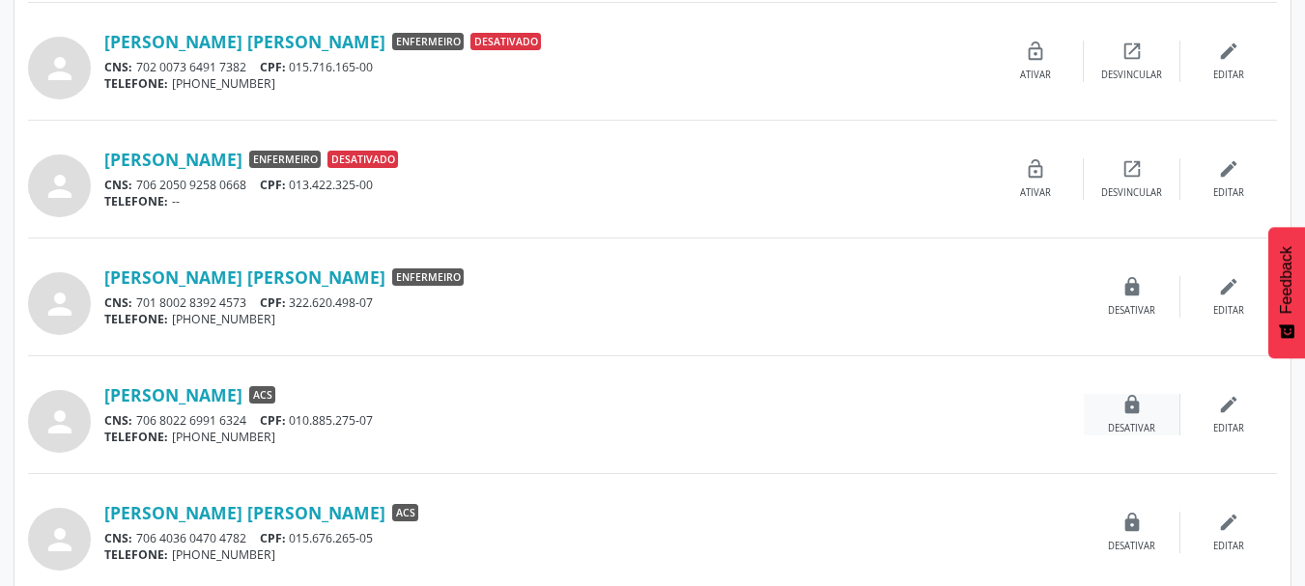
scroll to position [579, 0]
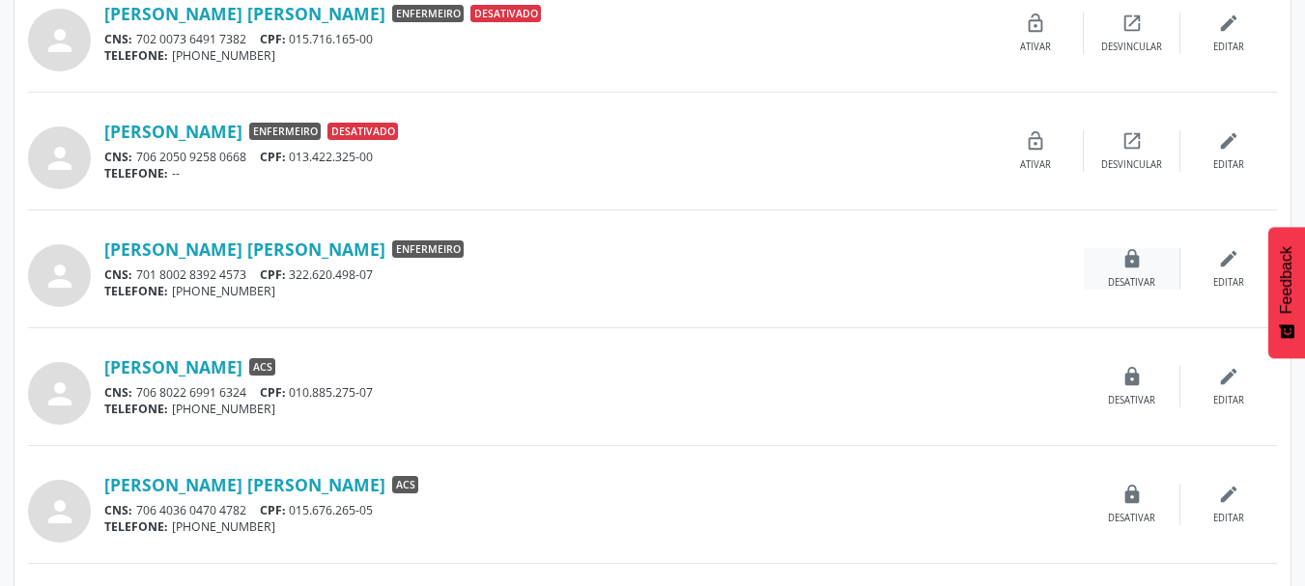
click at [1124, 268] on icon "lock" at bounding box center [1131, 258] width 21 height 21
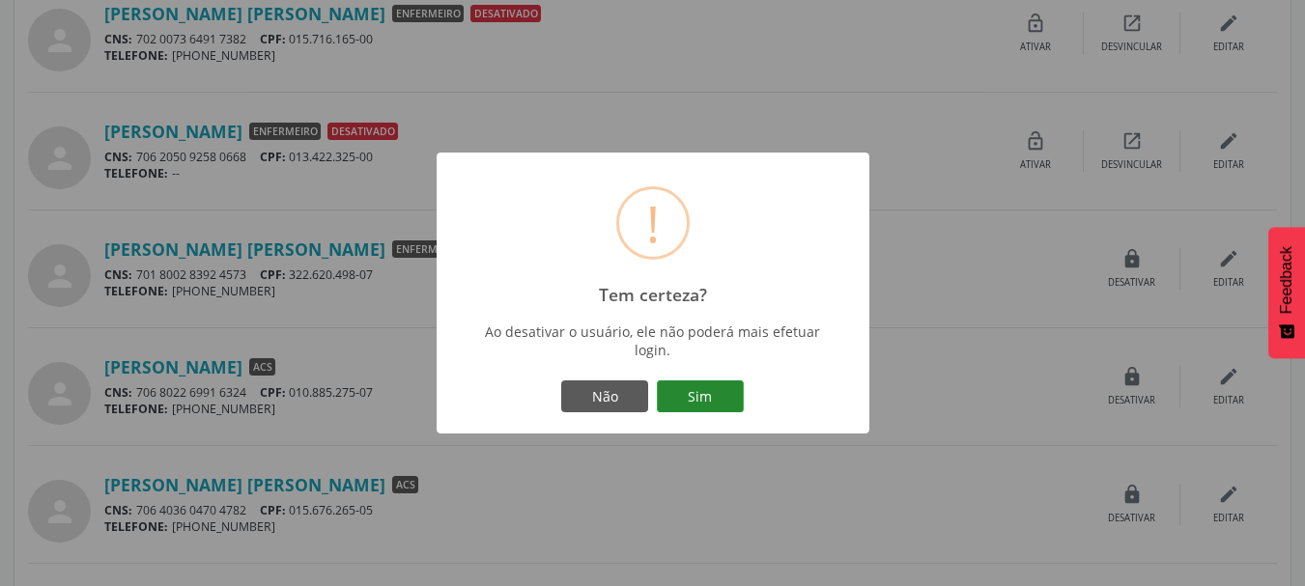
click at [701, 398] on button "Sim" at bounding box center [700, 397] width 87 height 33
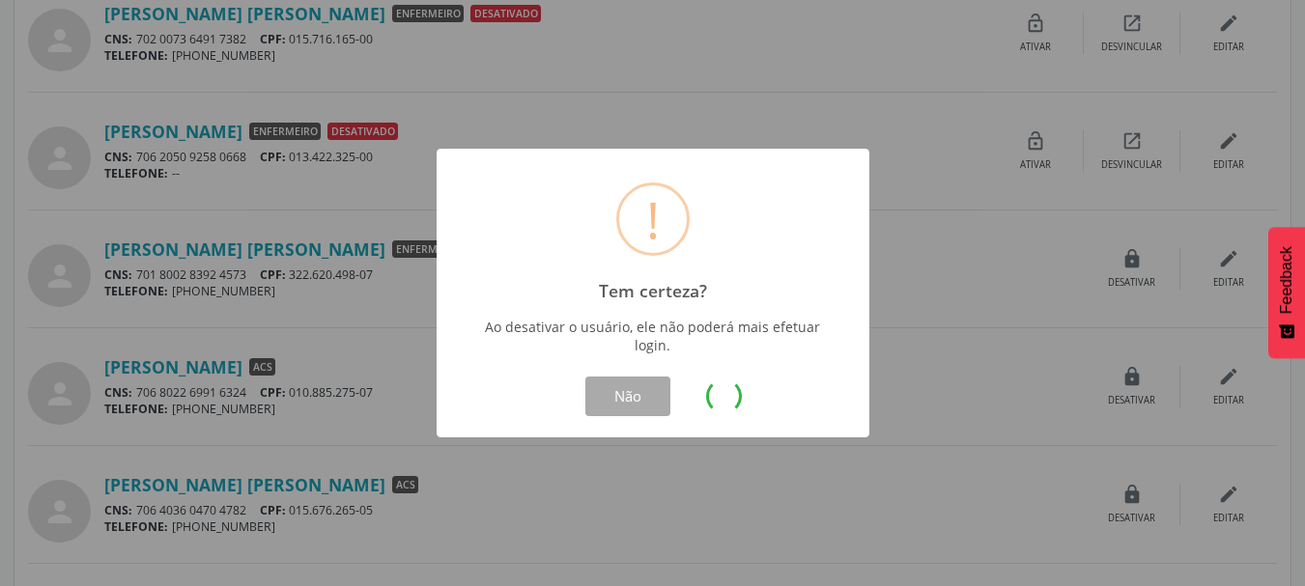
scroll to position [0, 0]
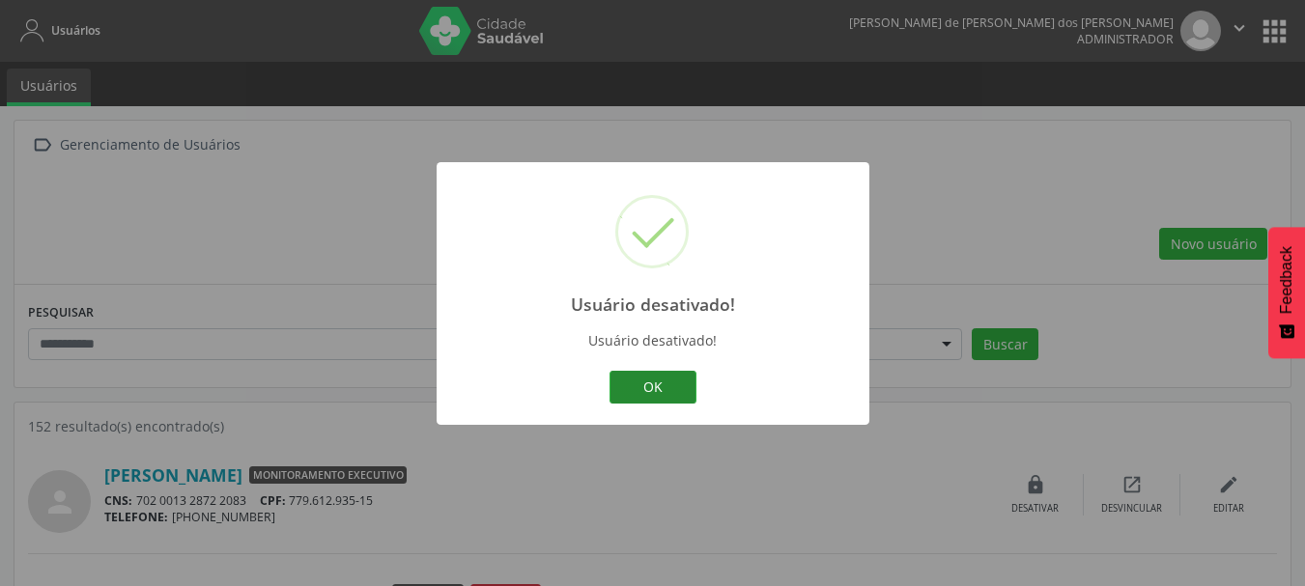
click at [666, 382] on button "OK" at bounding box center [652, 387] width 87 height 33
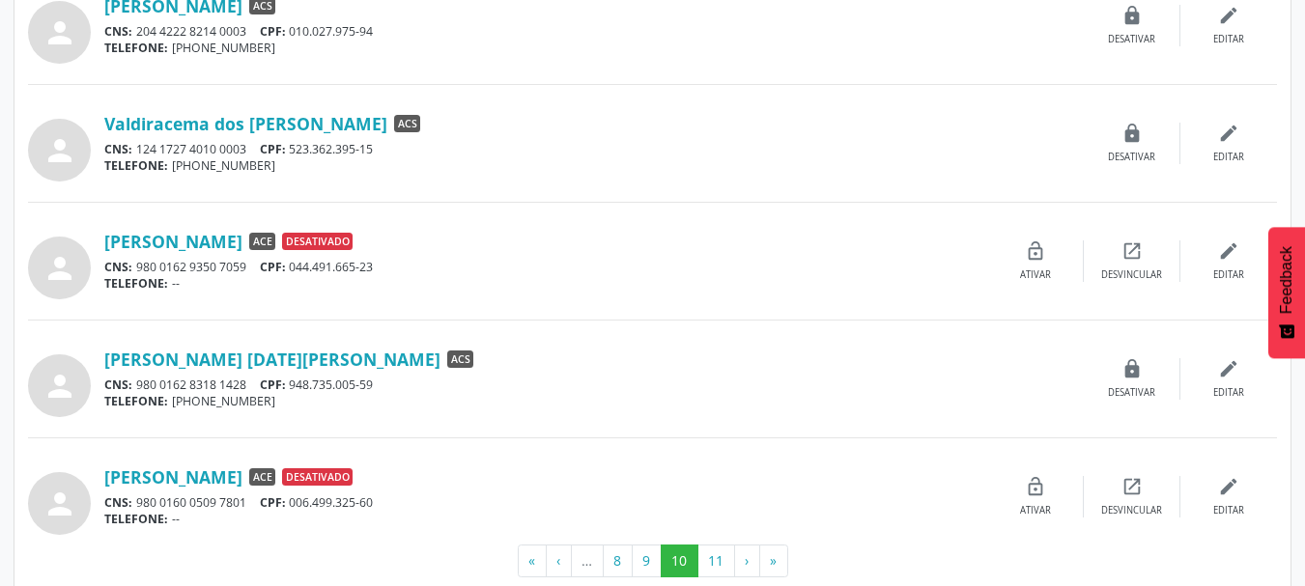
scroll to position [1681, 0]
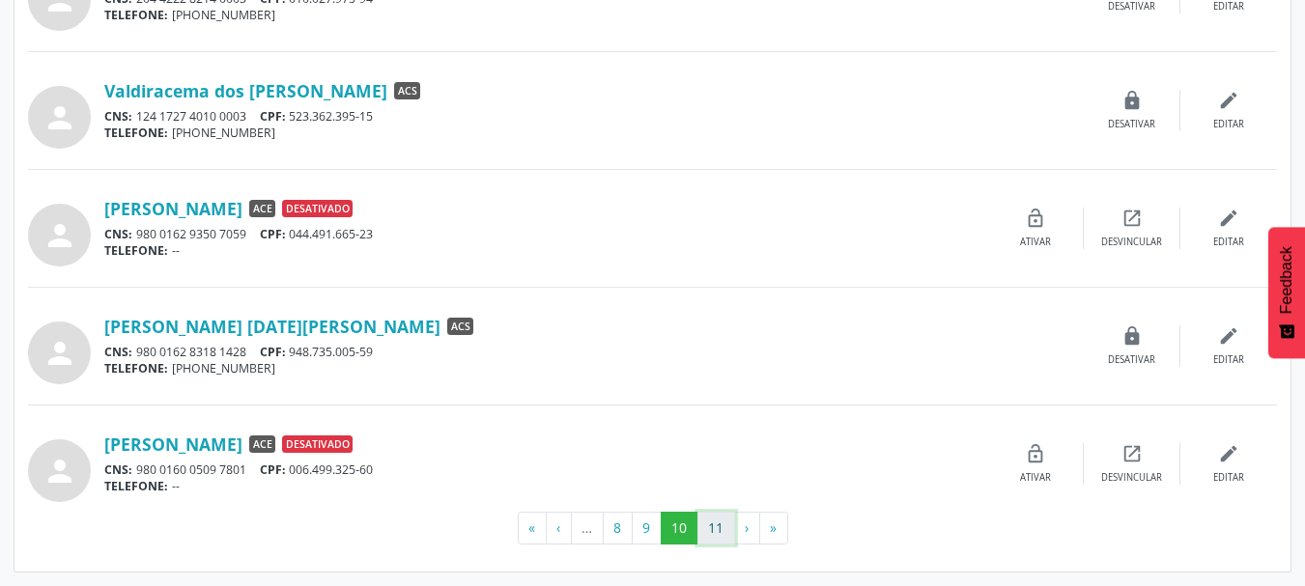
click at [715, 530] on button "11" at bounding box center [716, 528] width 38 height 33
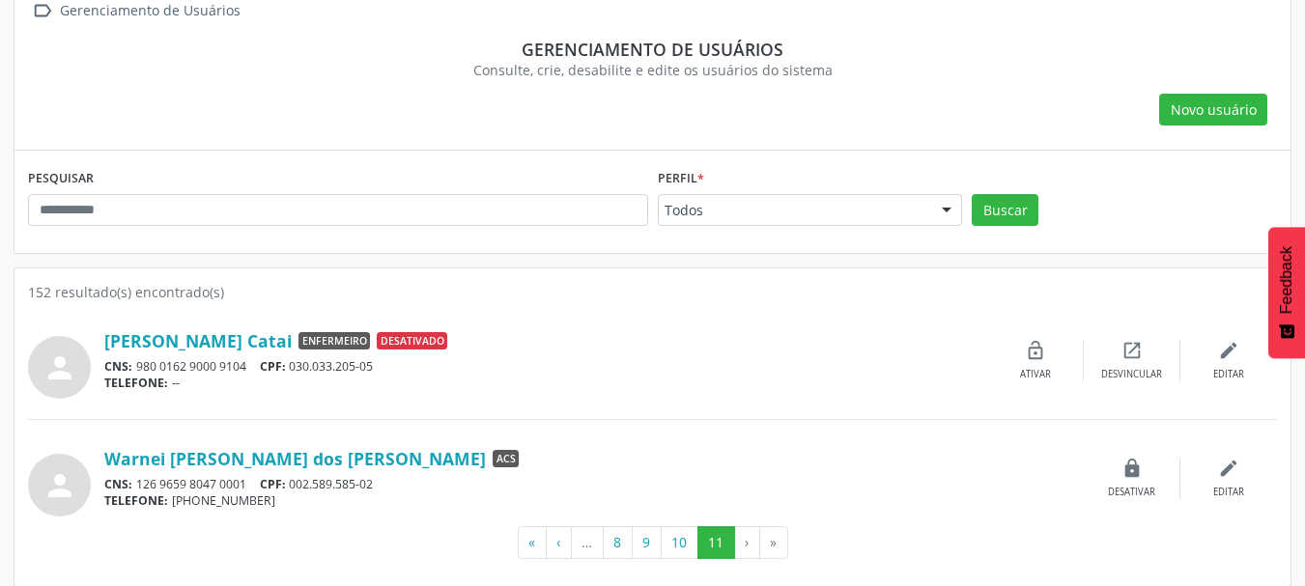
scroll to position [149, 0]
